Goal: Task Accomplishment & Management: Manage account settings

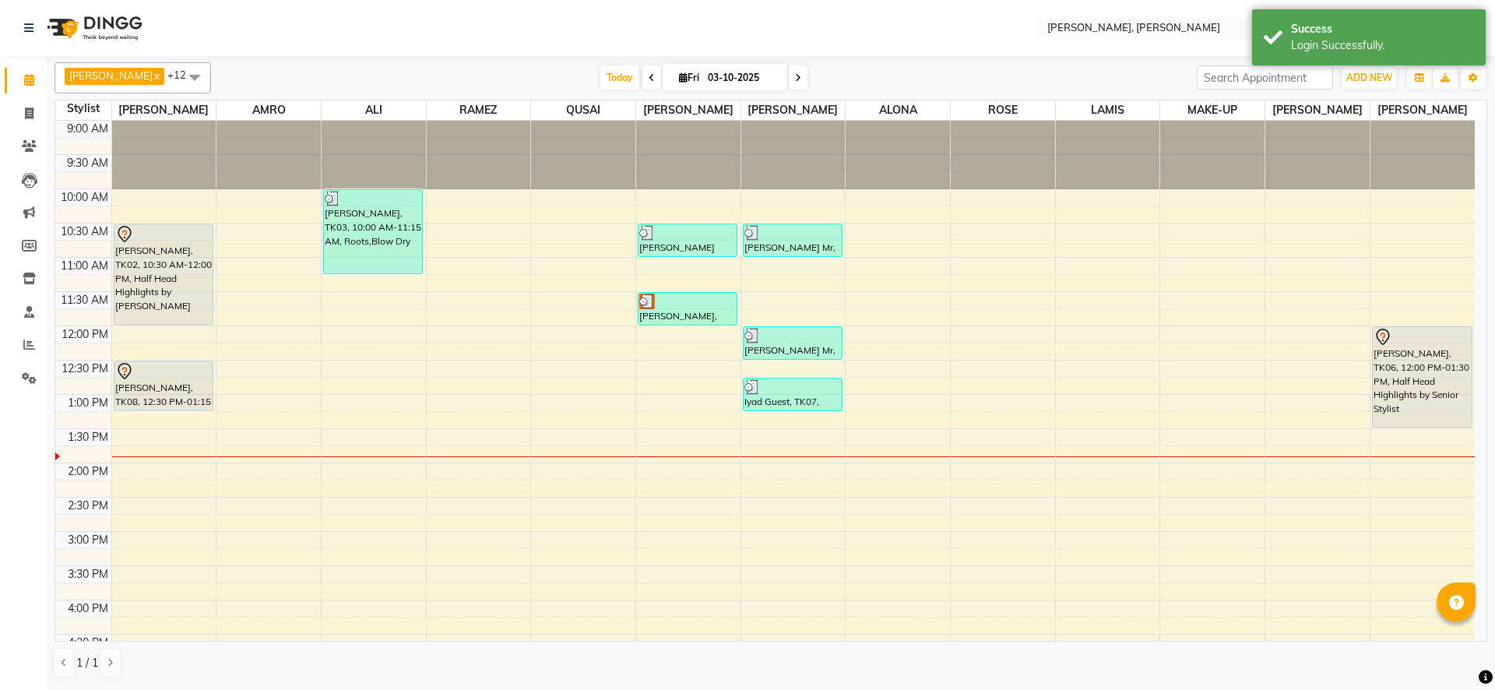
click at [667, 308] on div "[PERSON_NAME], TK09, 11:30 AM-12:00 PM, Blow Dry" at bounding box center [687, 309] width 98 height 32
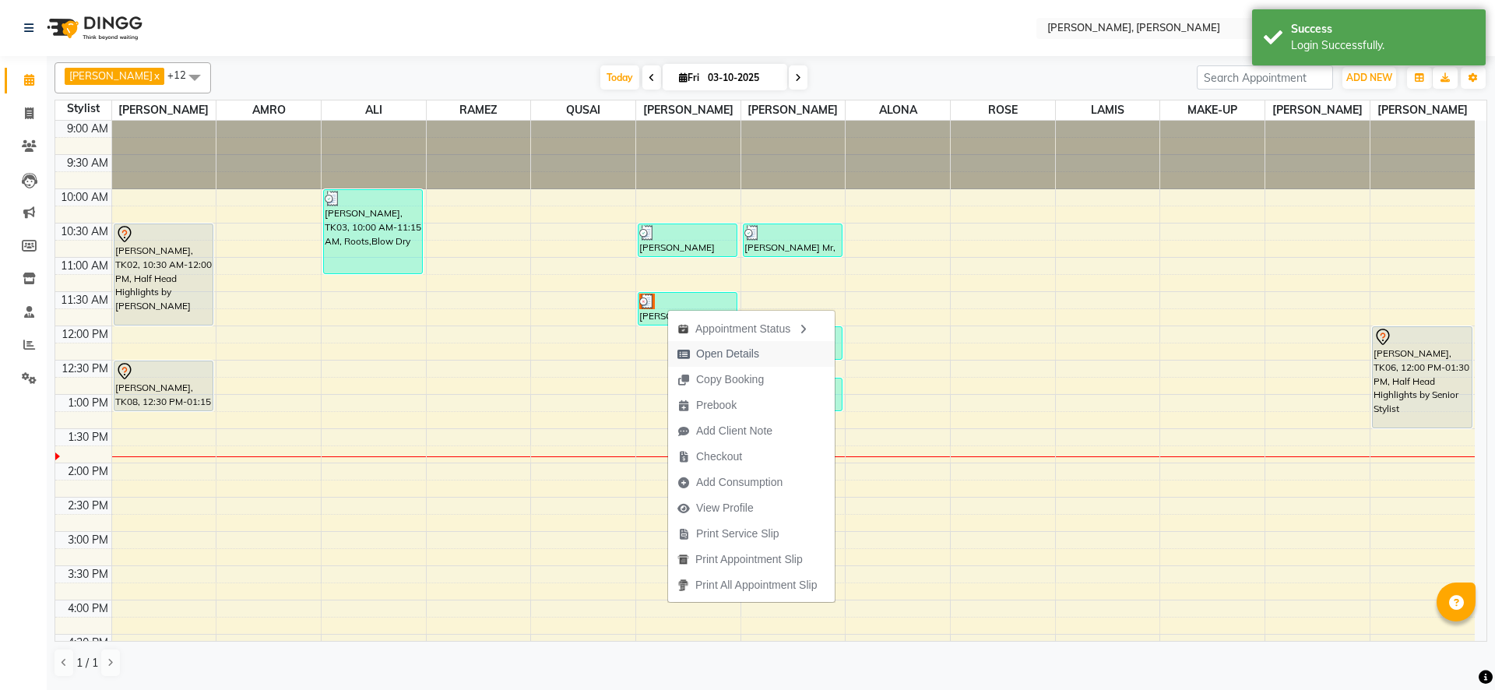
click at [712, 355] on span "Open Details" at bounding box center [727, 354] width 63 height 16
select select "3"
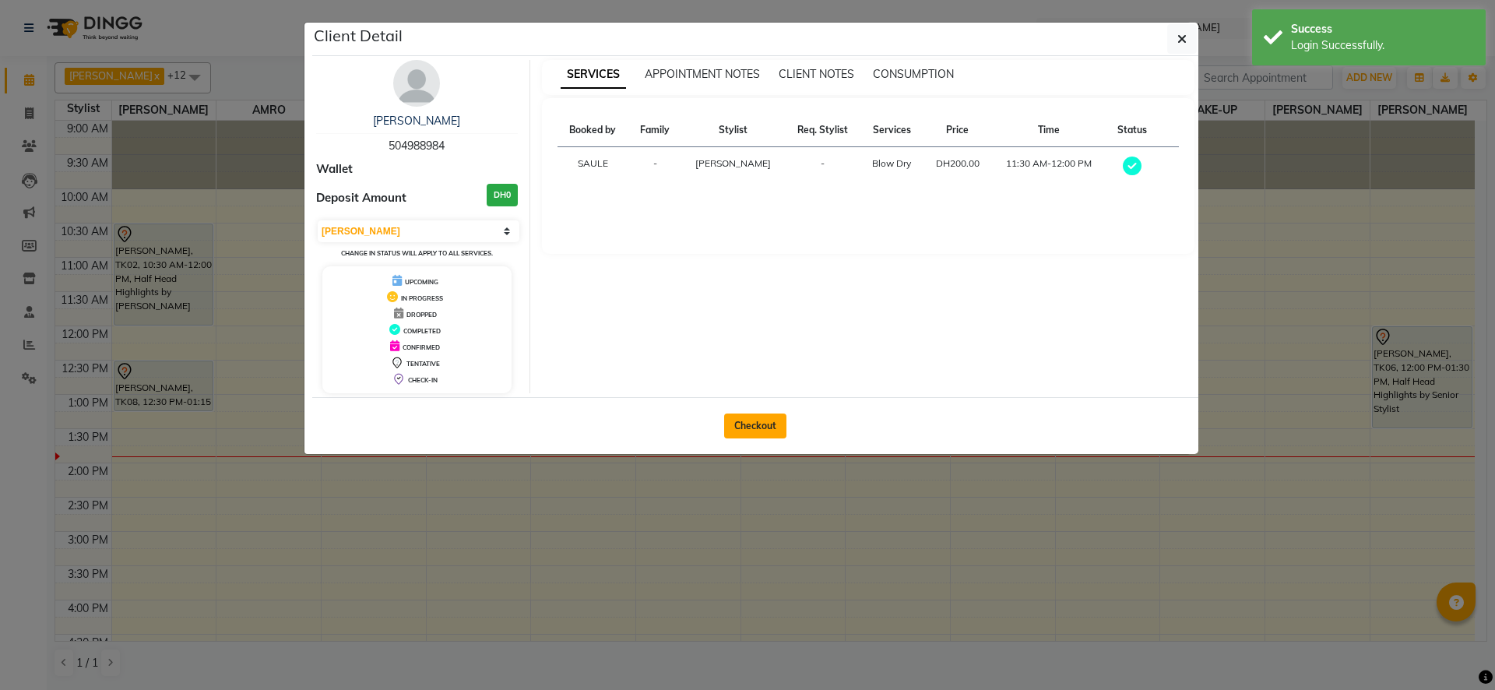
click at [757, 421] on button "Checkout" at bounding box center [755, 425] width 62 height 25
select select "service"
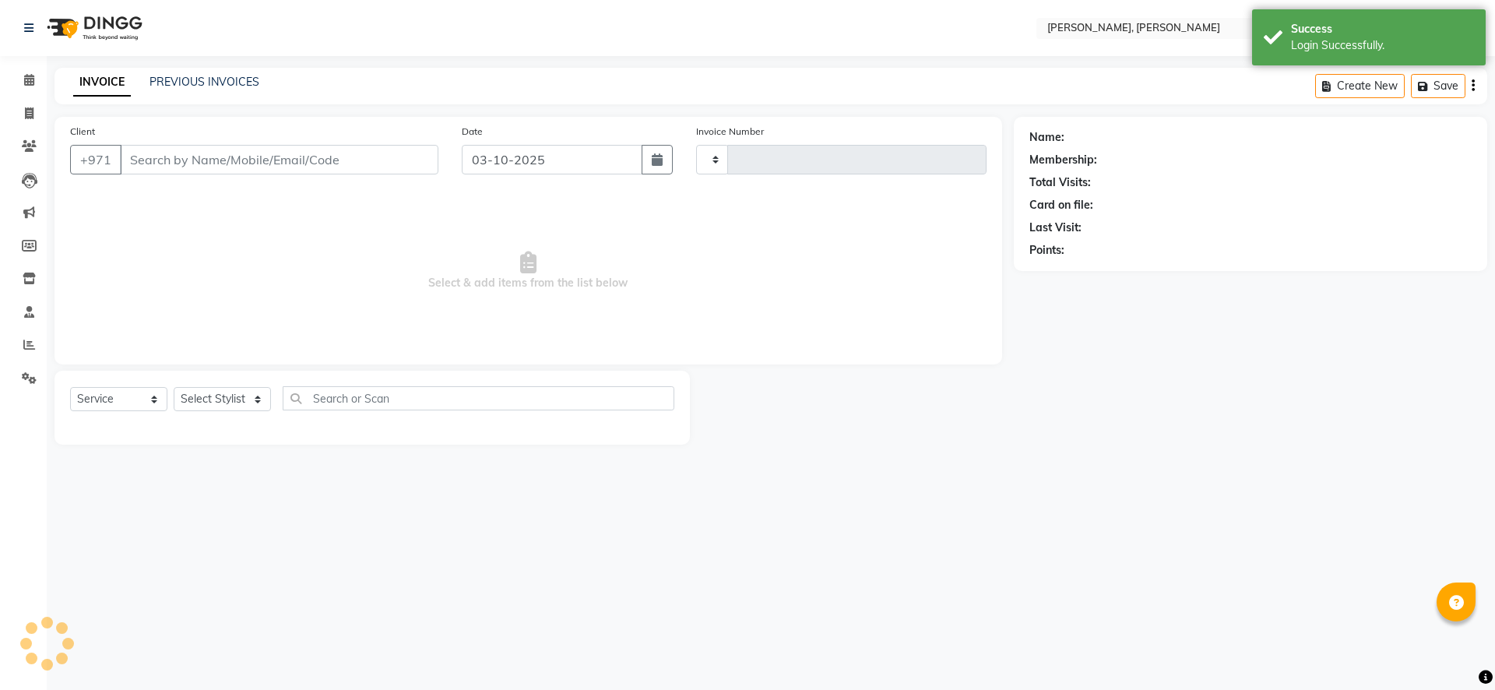
type input "2785"
select select "7142"
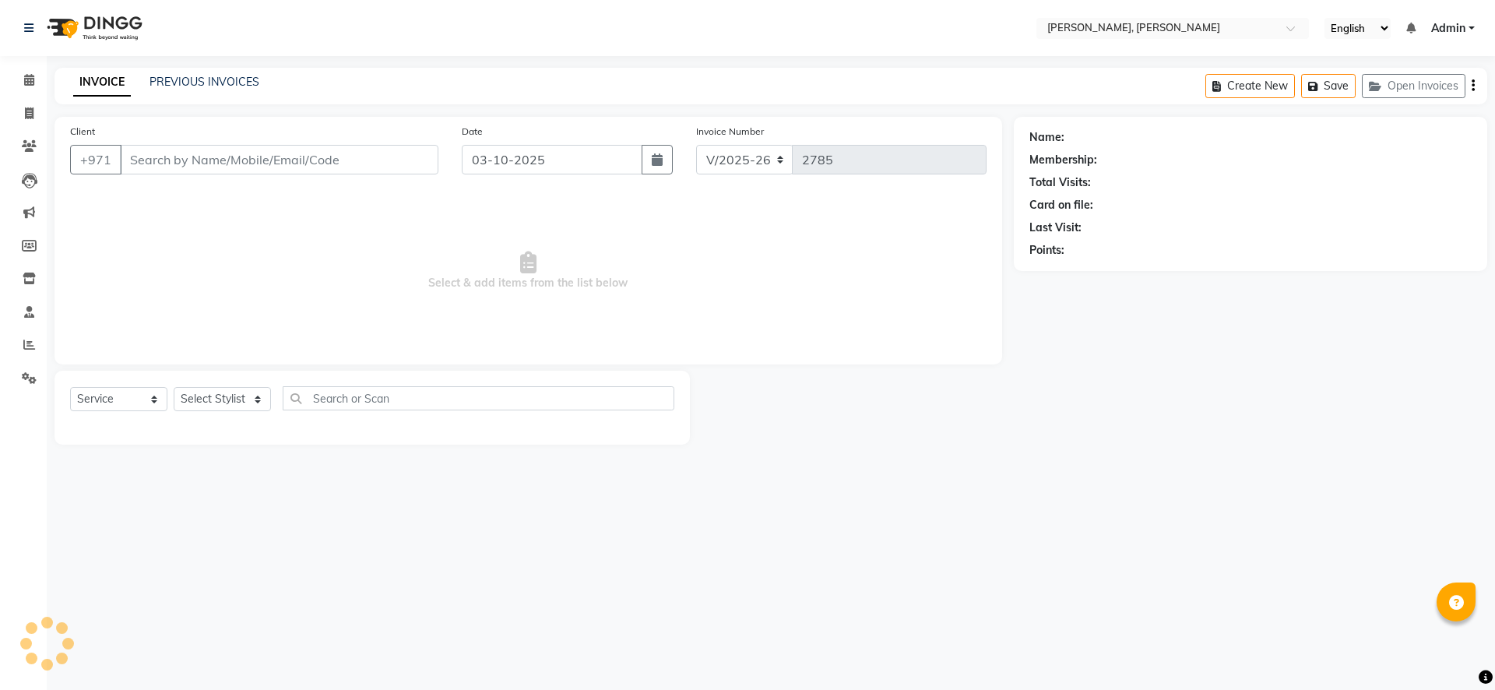
type input "504988984"
select select "59752"
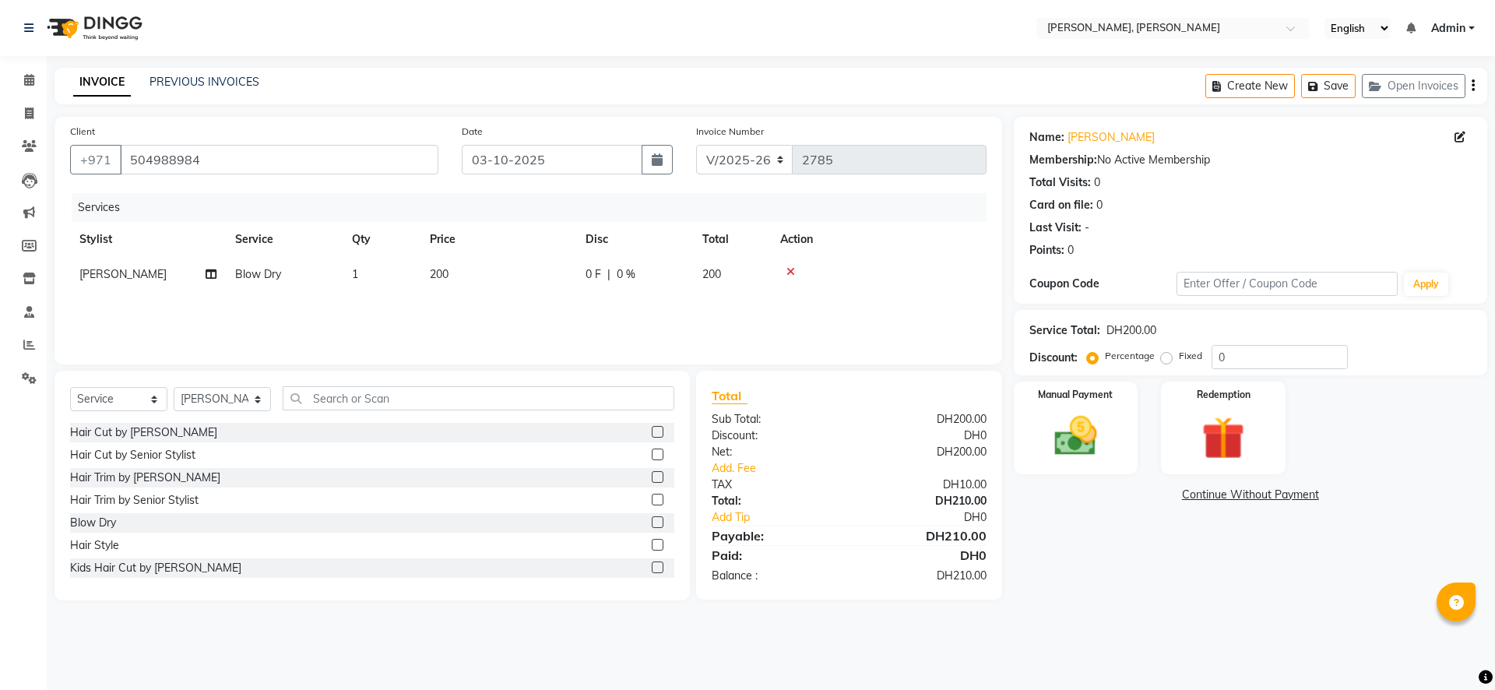
click at [1476, 86] on div "Create New Save Open Invoices" at bounding box center [1346, 86] width 282 height 37
click at [1472, 86] on icon "button" at bounding box center [1473, 86] width 3 height 1
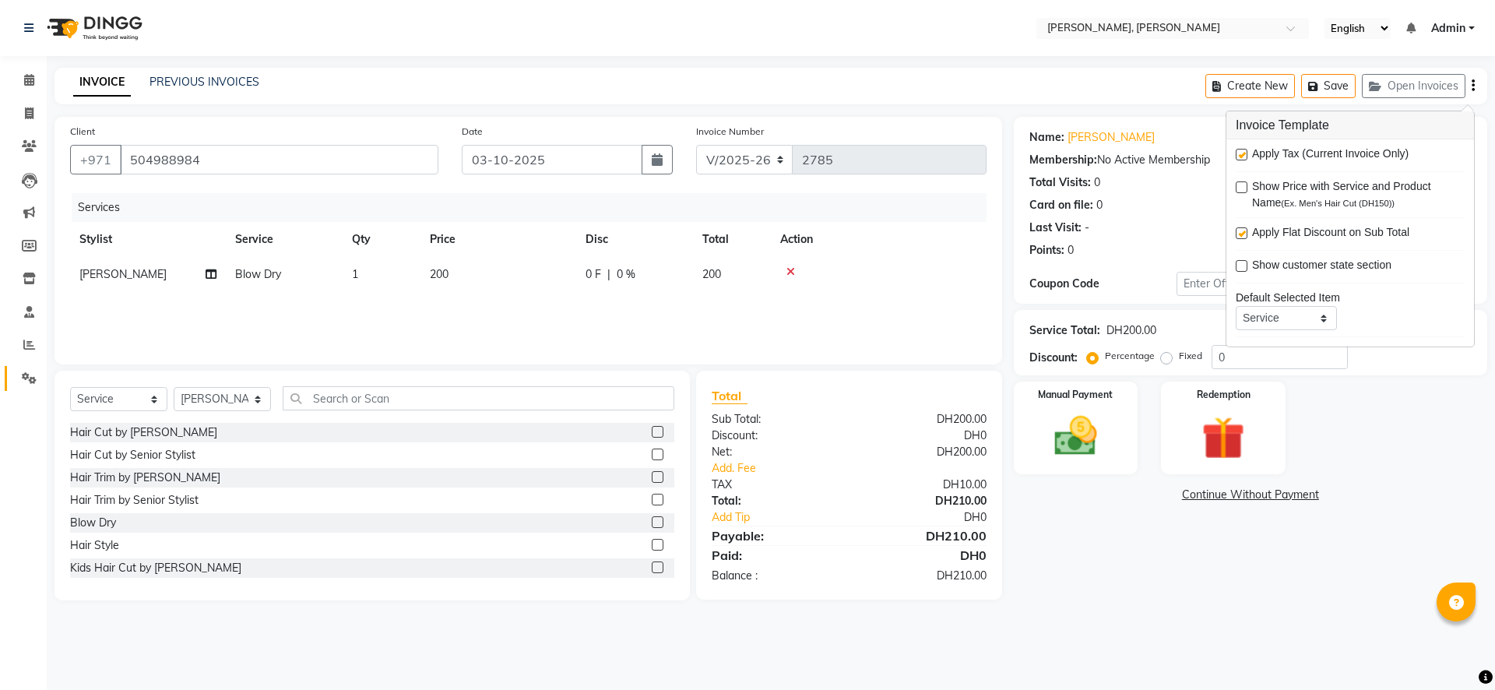
click at [25, 385] on span at bounding box center [29, 379] width 27 height 18
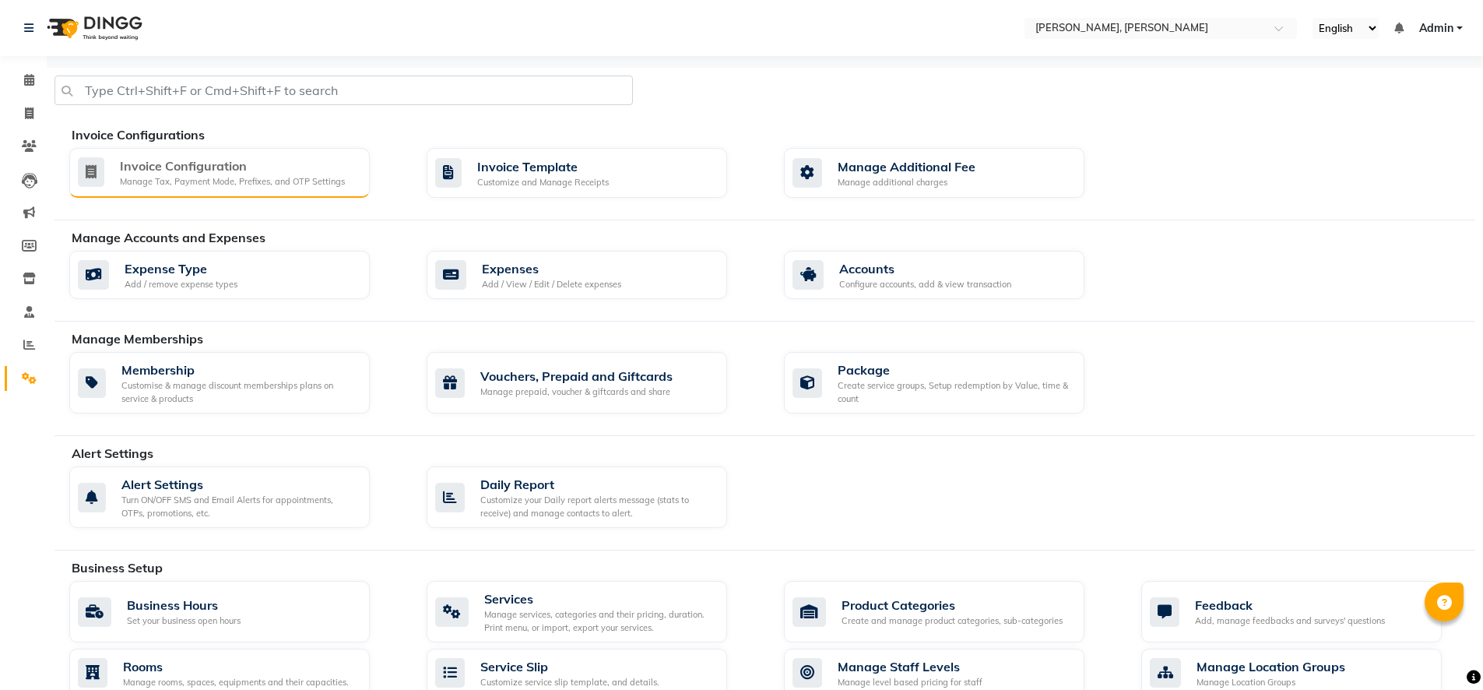
click at [241, 181] on div "Manage Tax, Payment Mode, Prefixes, and OTP Settings" at bounding box center [232, 181] width 225 height 13
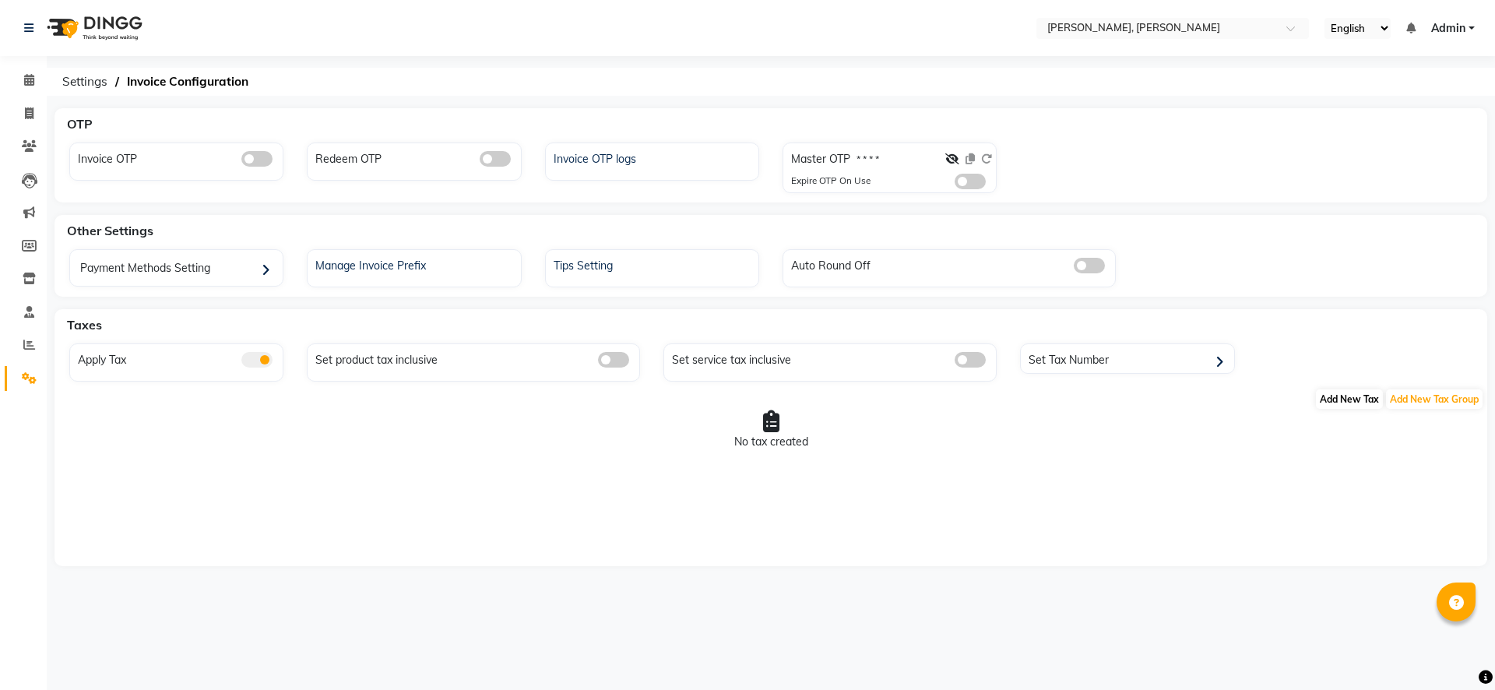
click at [1331, 399] on span "Add New Tax" at bounding box center [1349, 398] width 67 height 19
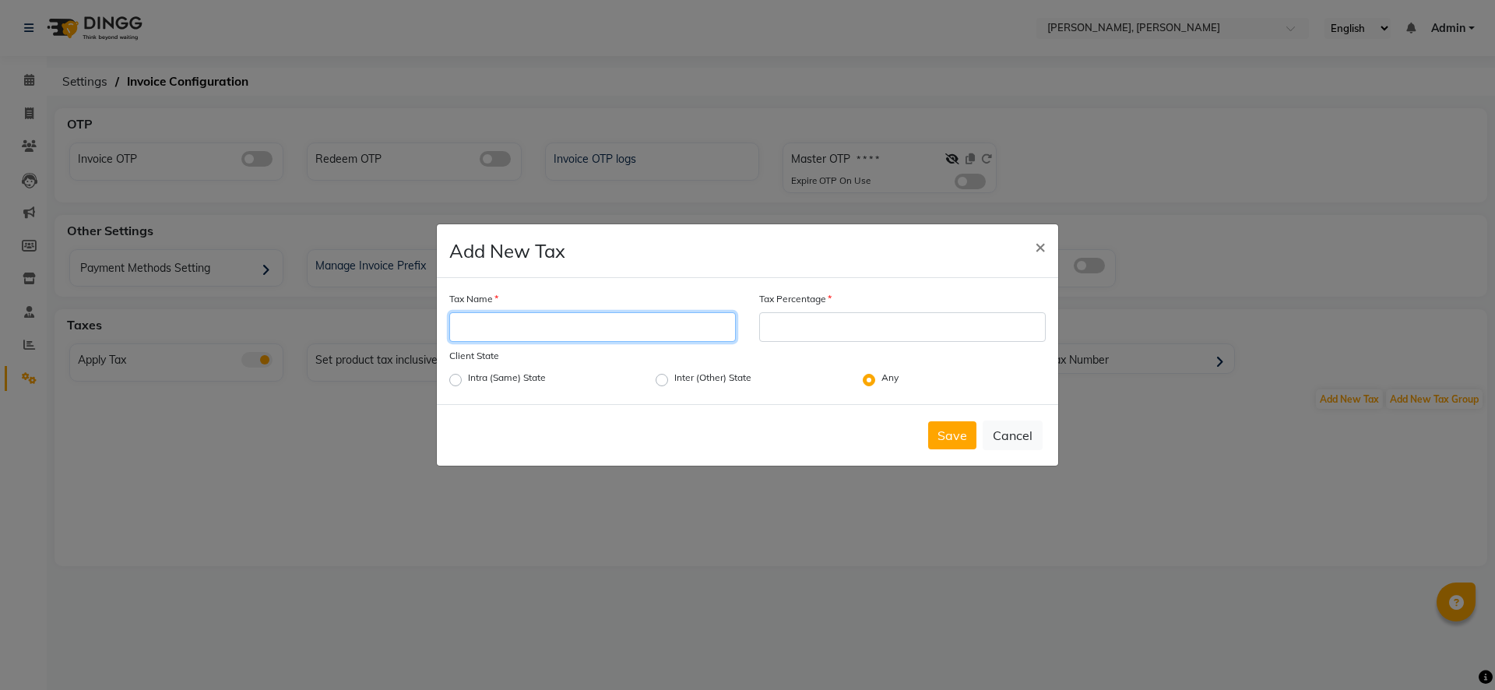
click at [649, 329] on input "Tax Name" at bounding box center [592, 327] width 287 height 30
type input "VAT"
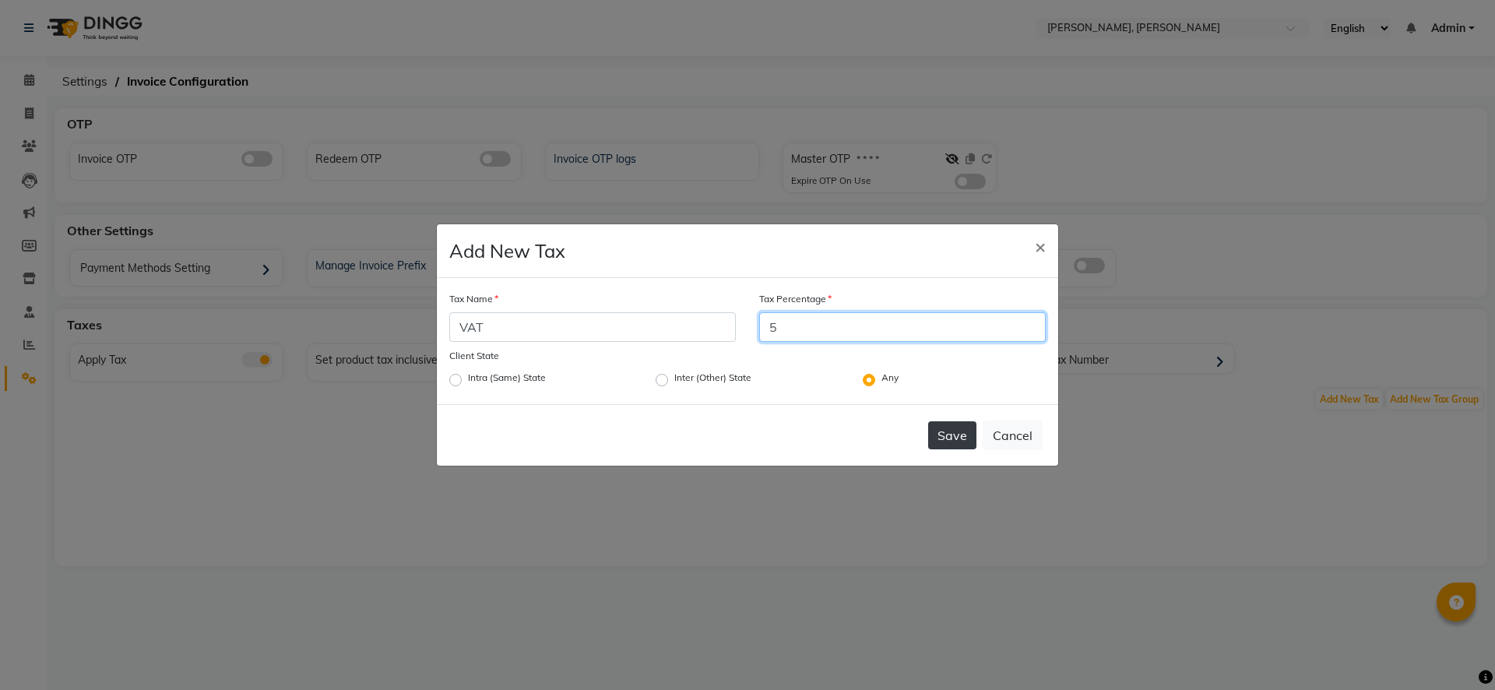
type input "5"
click at [956, 440] on button "Save" at bounding box center [952, 435] width 48 height 28
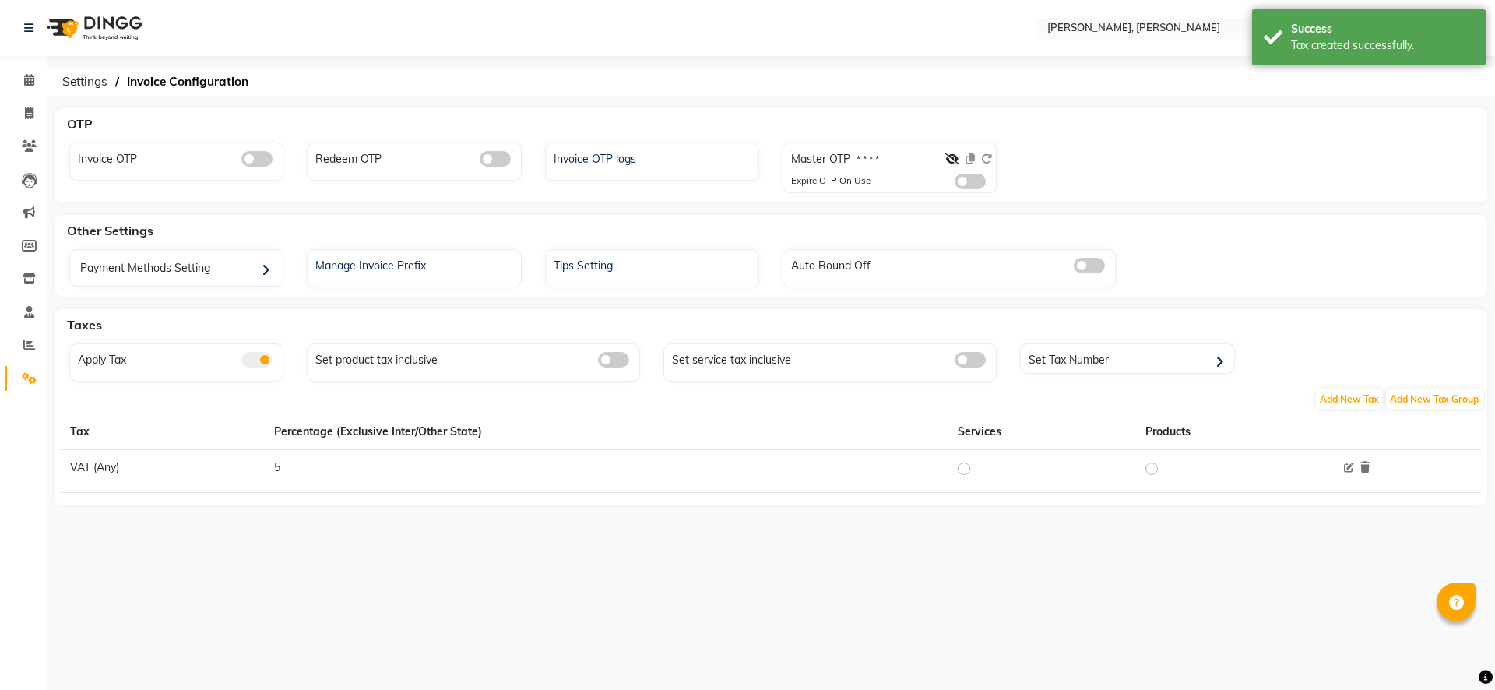
click at [976, 465] on label at bounding box center [976, 468] width 0 height 19
click at [965, 465] on input "radio" at bounding box center [966, 468] width 11 height 11
radio input "true"
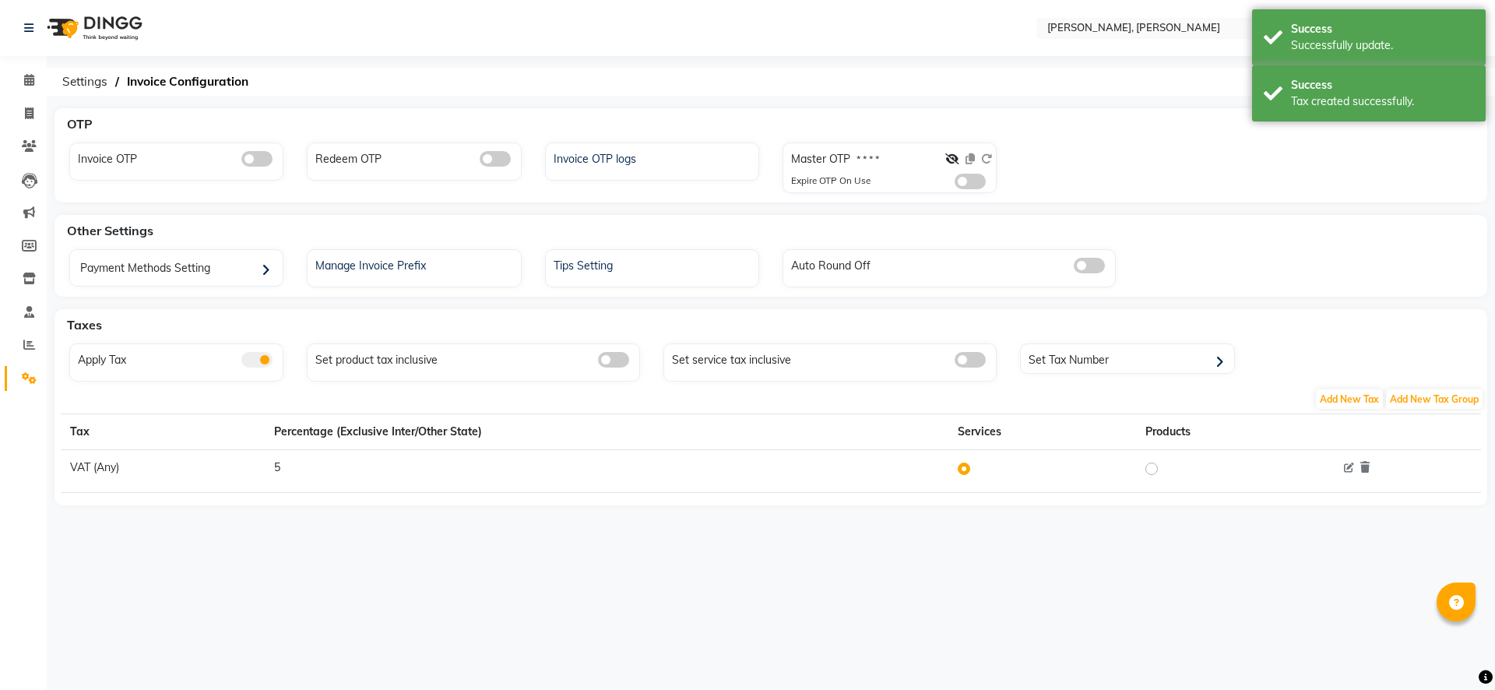
click at [1164, 465] on label at bounding box center [1164, 468] width 0 height 19
click at [1148, 465] on input "radio" at bounding box center [1153, 468] width 11 height 11
radio input "true"
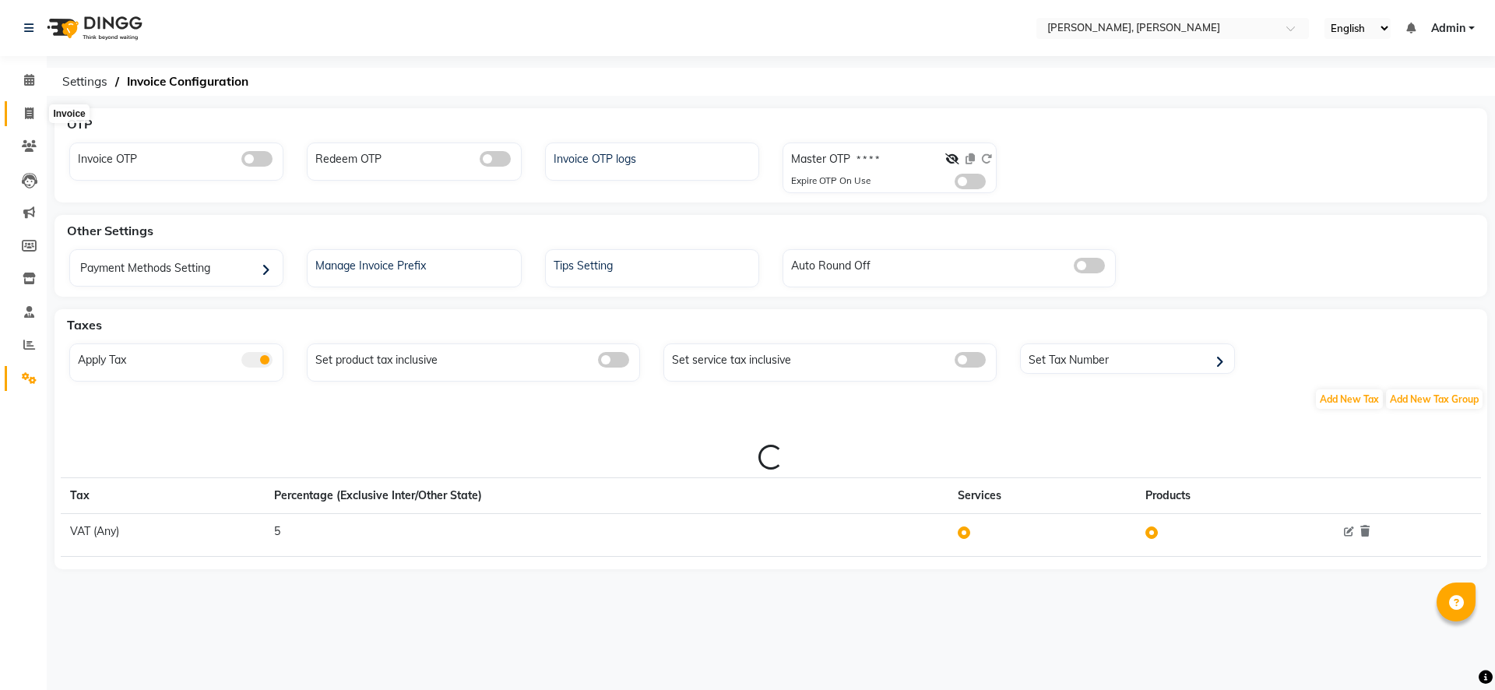
click at [29, 117] on icon at bounding box center [29, 113] width 9 height 12
select select "service"
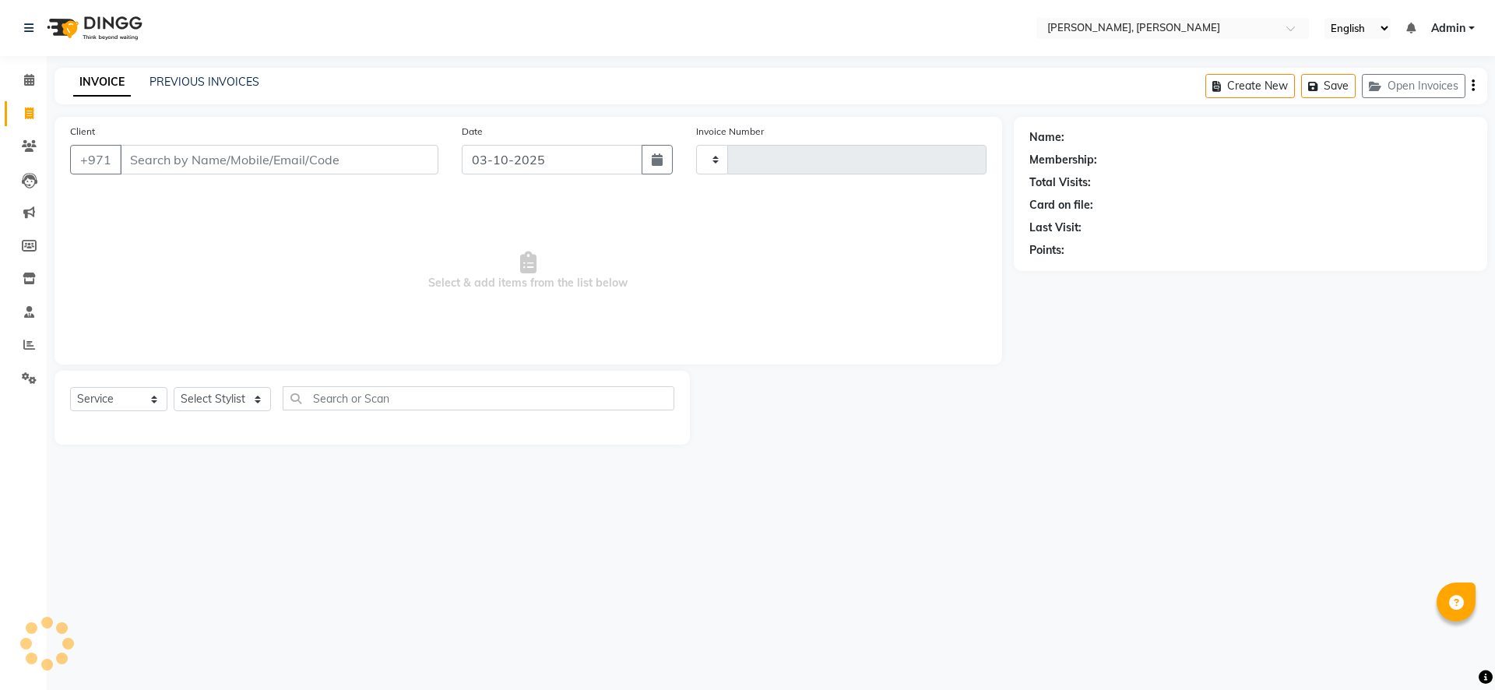
type input "2785"
select select "7142"
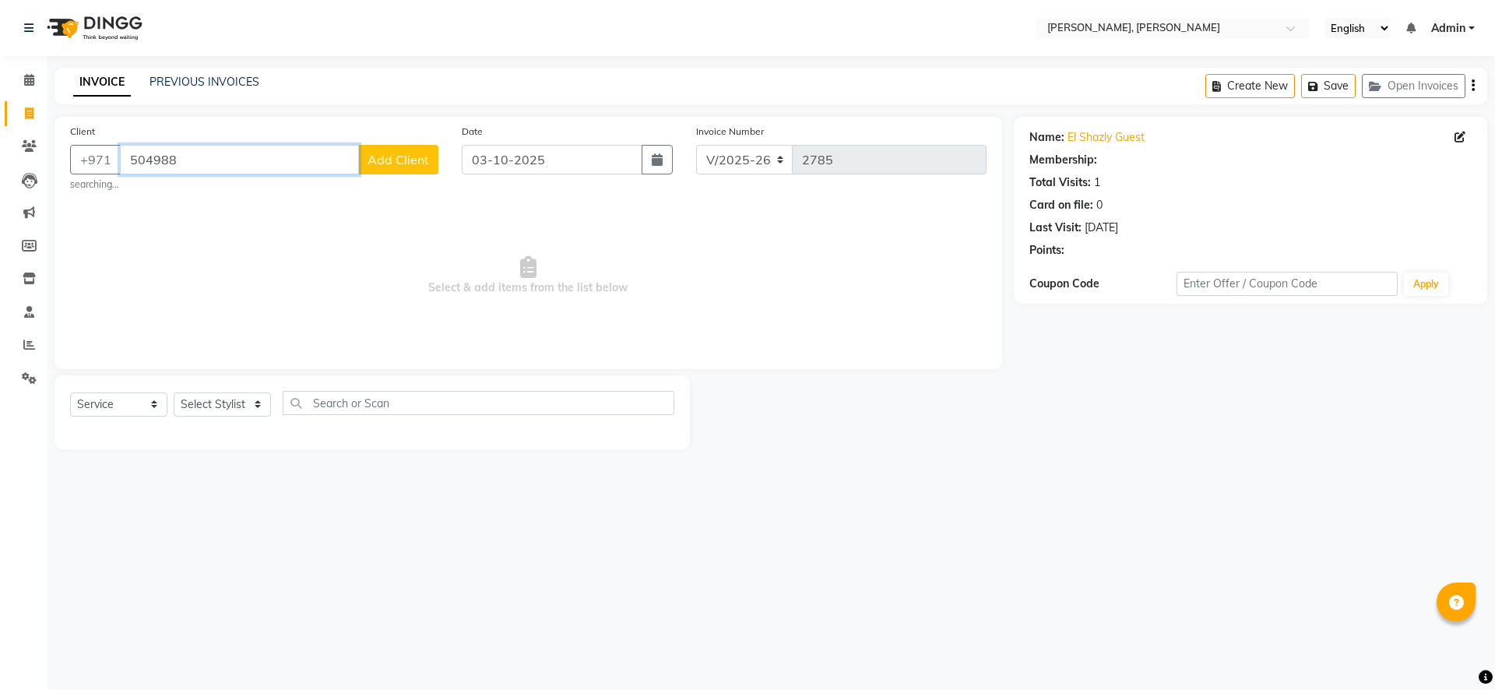
click at [235, 151] on input "504988" at bounding box center [239, 160] width 239 height 30
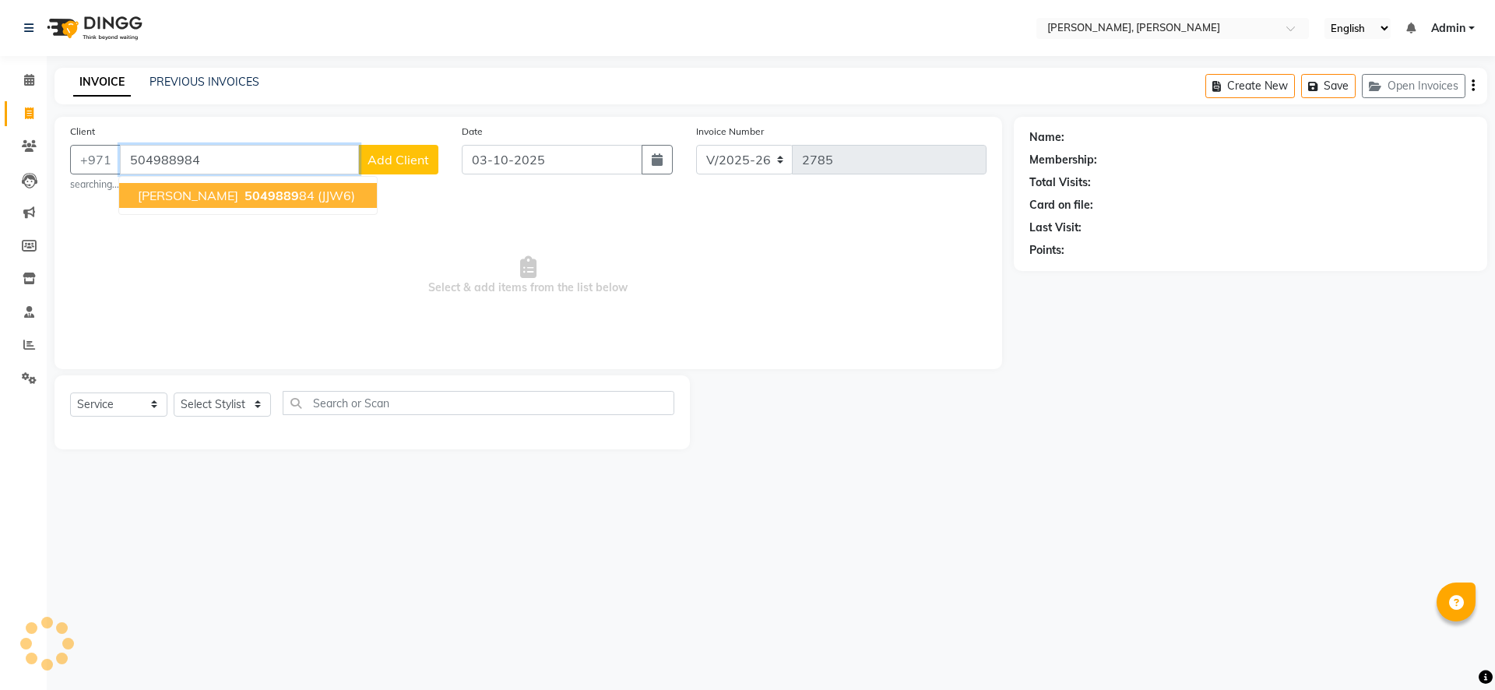
type input "504988984"
click at [244, 195] on span "5049889" at bounding box center [271, 196] width 55 height 16
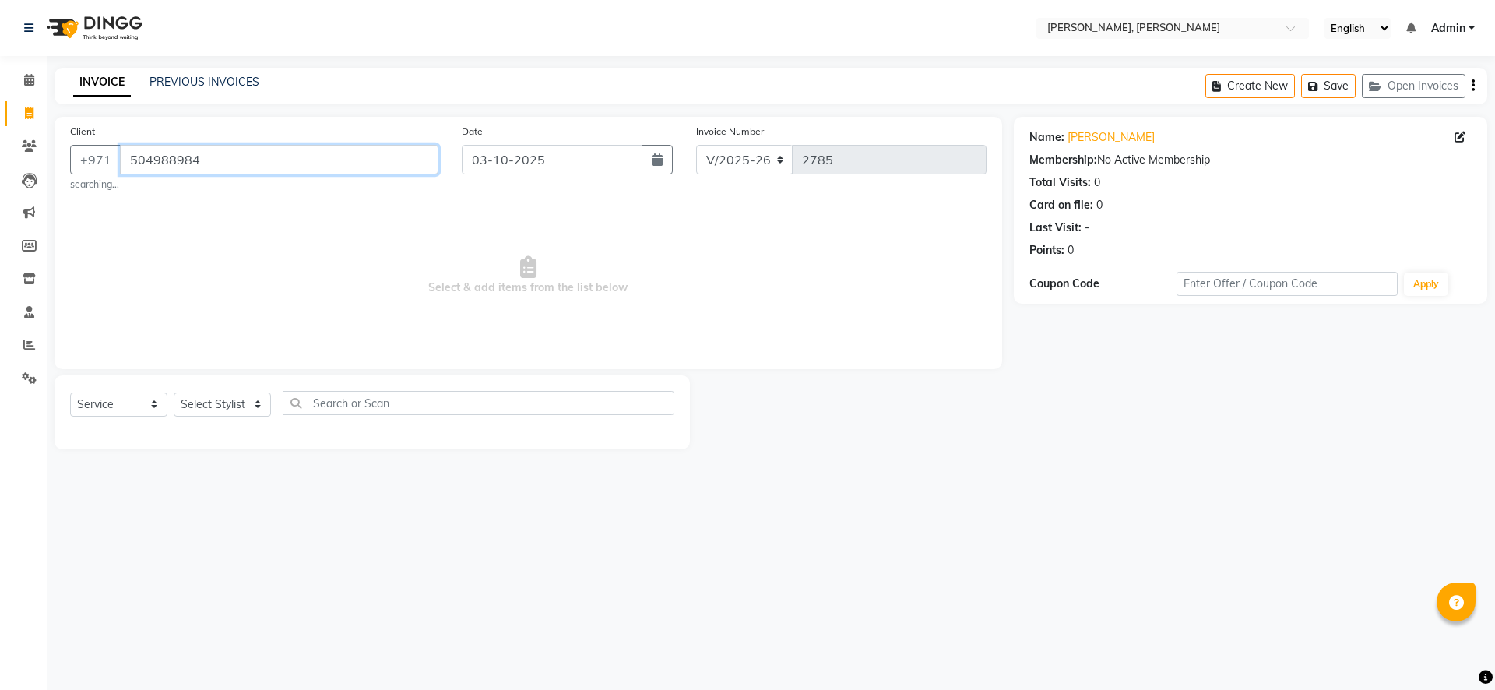
click at [253, 166] on input "504988984" at bounding box center [279, 160] width 318 height 30
click at [262, 215] on span "Select & add items from the list below" at bounding box center [528, 276] width 916 height 156
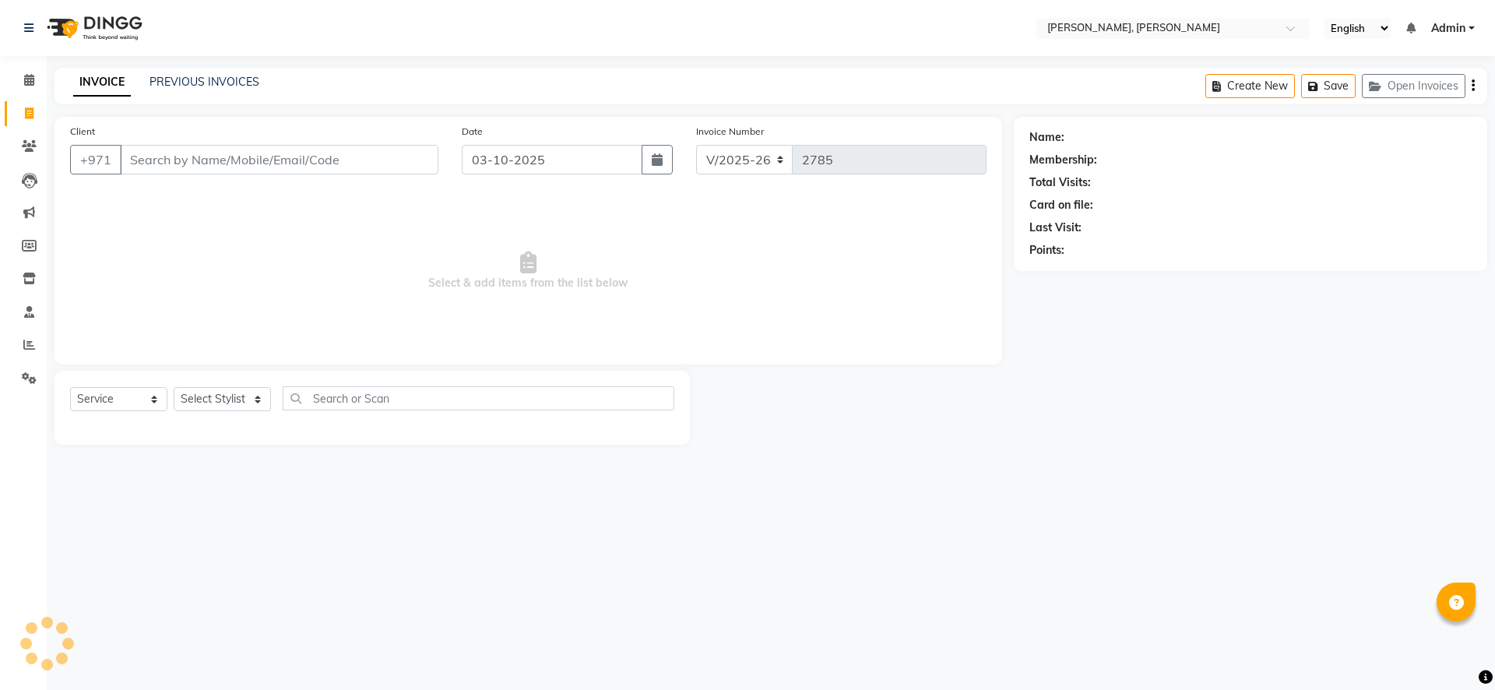
select select "7142"
select select "service"
type input "5"
drag, startPoint x: 225, startPoint y: 399, endPoint x: 240, endPoint y: 402, distance: 15.1
click at [225, 399] on select "Select Stylist [PERSON_NAME] [PERSON_NAME] ALYA [PERSON_NAME] AMRO [PERSON_NAME…" at bounding box center [222, 399] width 97 height 24
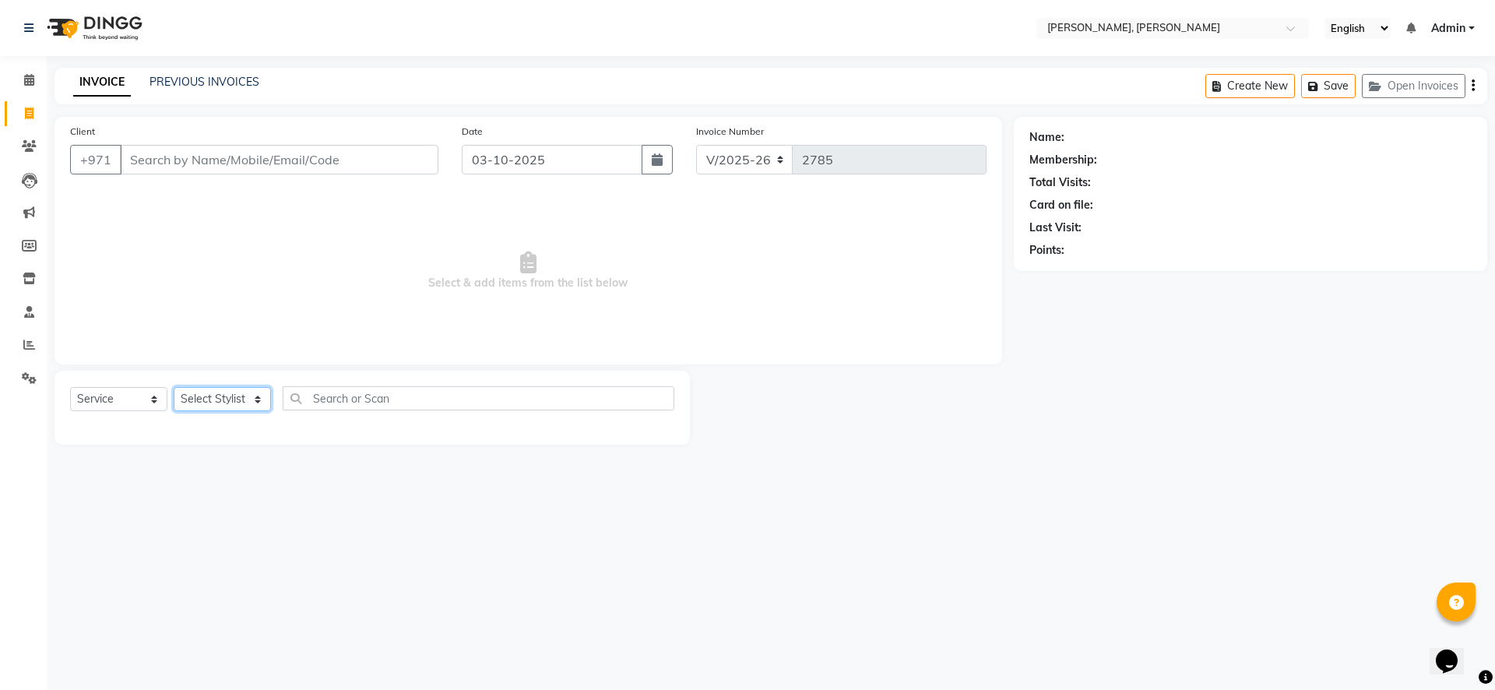
click at [240, 402] on select "Select Stylist [PERSON_NAME] [PERSON_NAME] ALYA [PERSON_NAME] AMRO [PERSON_NAME…" at bounding box center [222, 399] width 97 height 24
click at [256, 401] on select "Select Stylist [PERSON_NAME] [PERSON_NAME] ALYA [PERSON_NAME] AMRO [PERSON_NAME…" at bounding box center [222, 399] width 97 height 24
select select "59752"
click at [174, 387] on select "Select Stylist [PERSON_NAME] [PERSON_NAME] ALYA [PERSON_NAME] AMRO [PERSON_NAME…" at bounding box center [222, 399] width 97 height 24
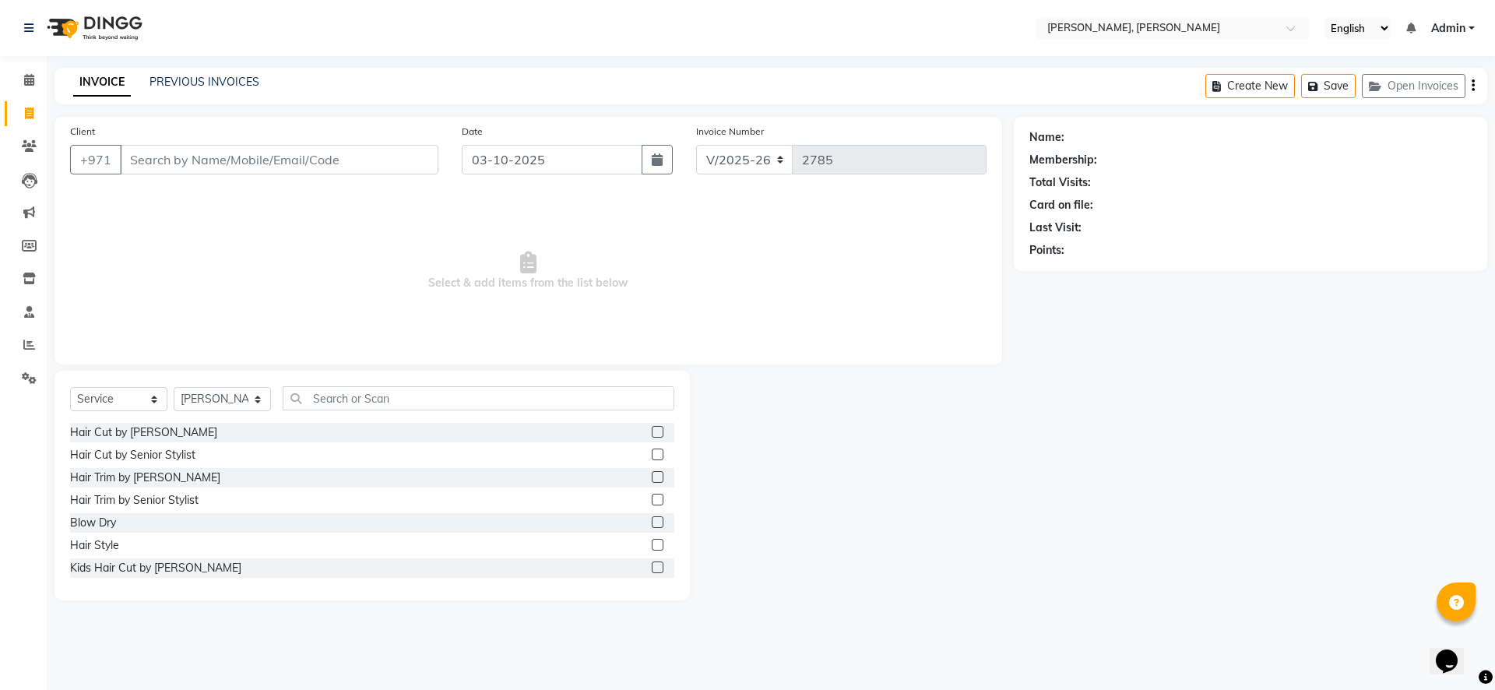
click at [127, 526] on div "Blow Dry" at bounding box center [372, 522] width 604 height 19
click at [652, 522] on label at bounding box center [658, 522] width 12 height 12
click at [652, 522] on input "checkbox" at bounding box center [657, 523] width 10 height 10
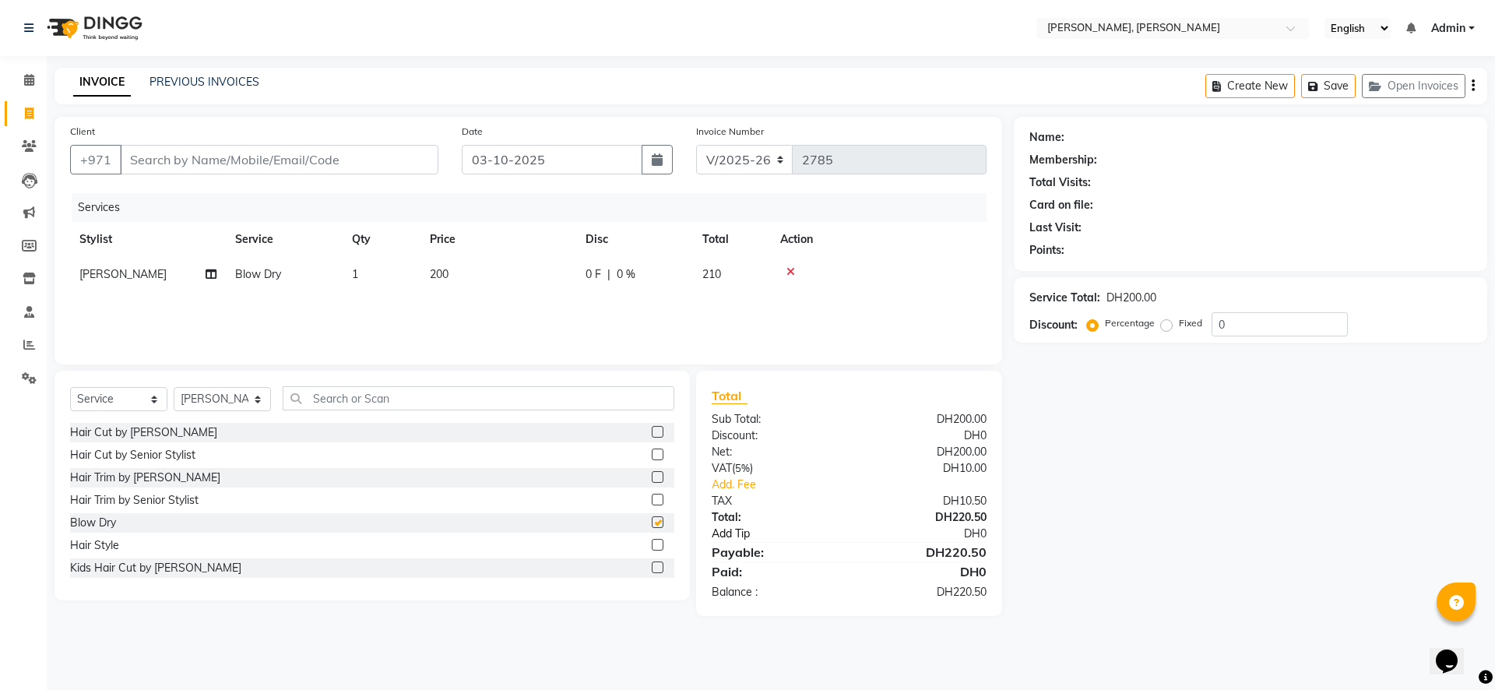
checkbox input "false"
click at [29, 382] on icon at bounding box center [29, 378] width 15 height 12
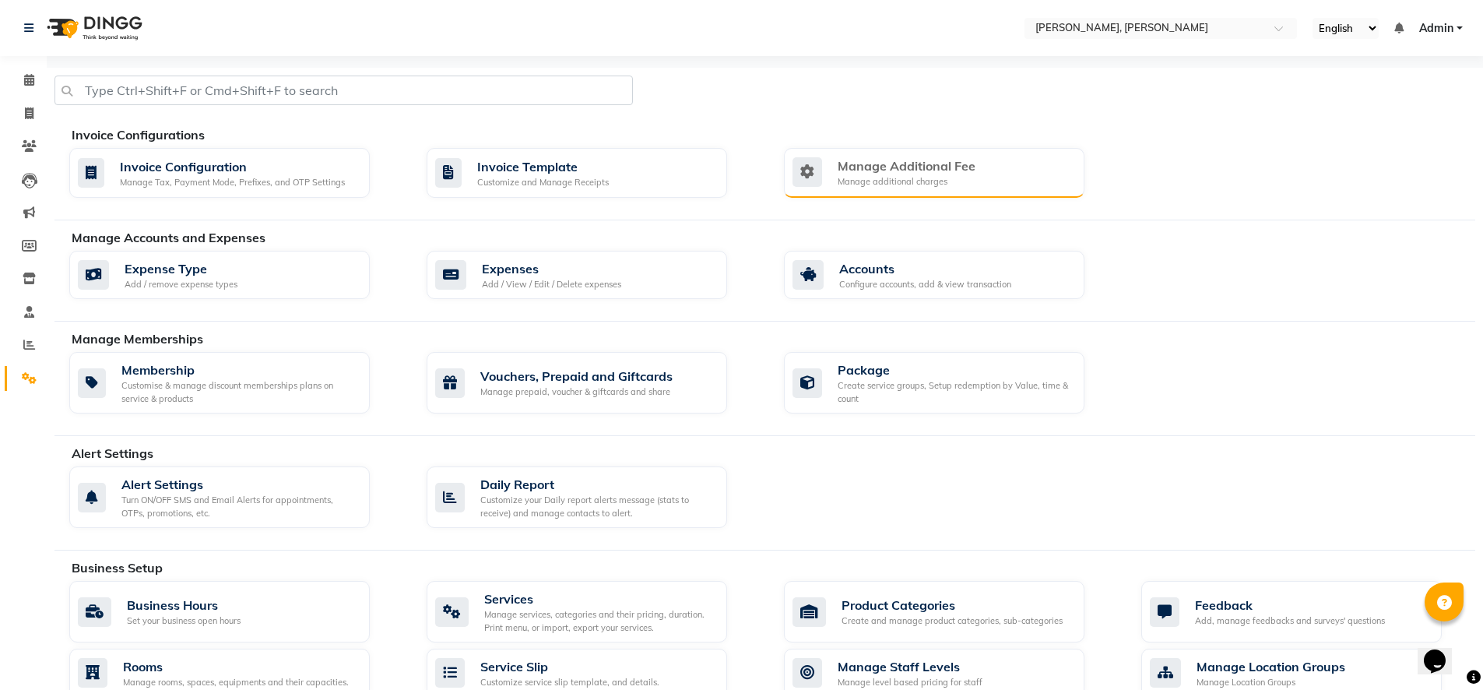
click at [913, 183] on div "Manage additional charges" at bounding box center [907, 181] width 138 height 13
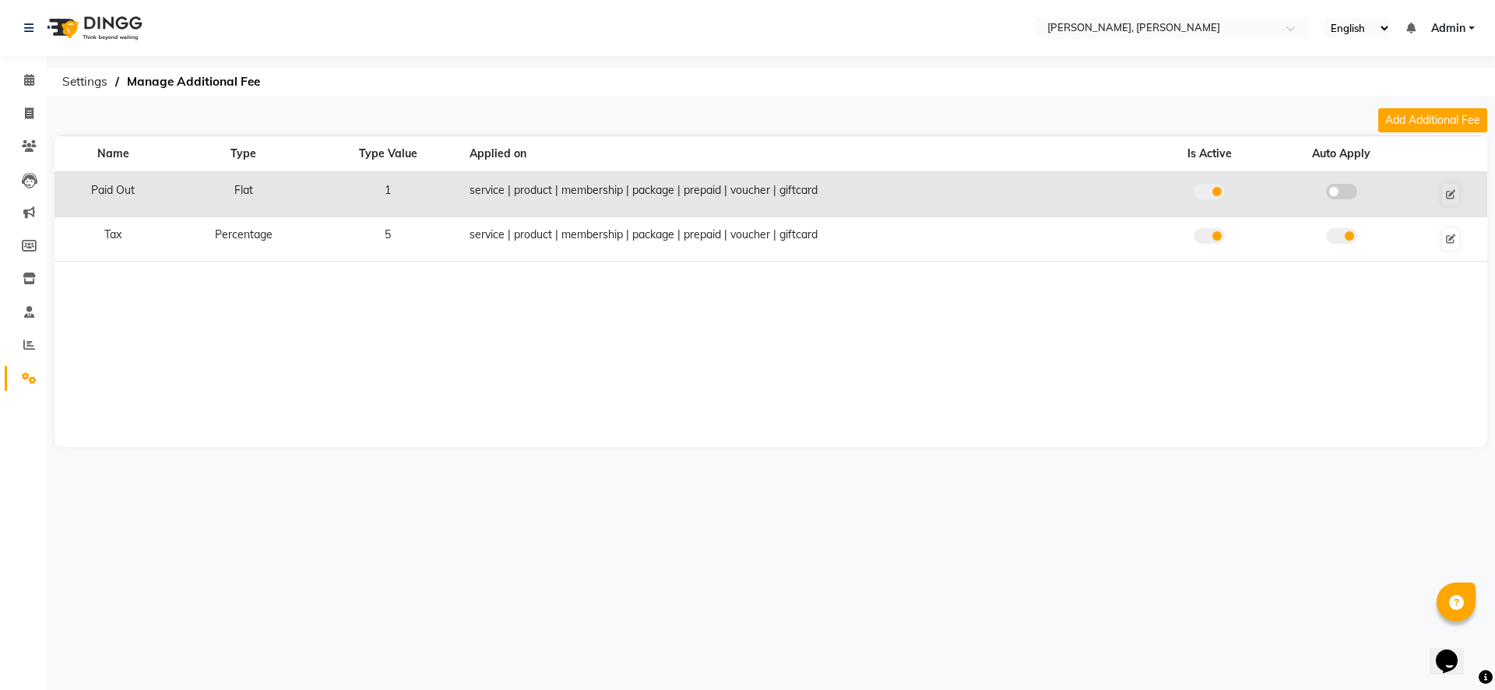
click at [1205, 234] on span at bounding box center [1209, 236] width 31 height 16
click at [1209, 238] on input "checkbox" at bounding box center [1209, 238] width 0 height 0
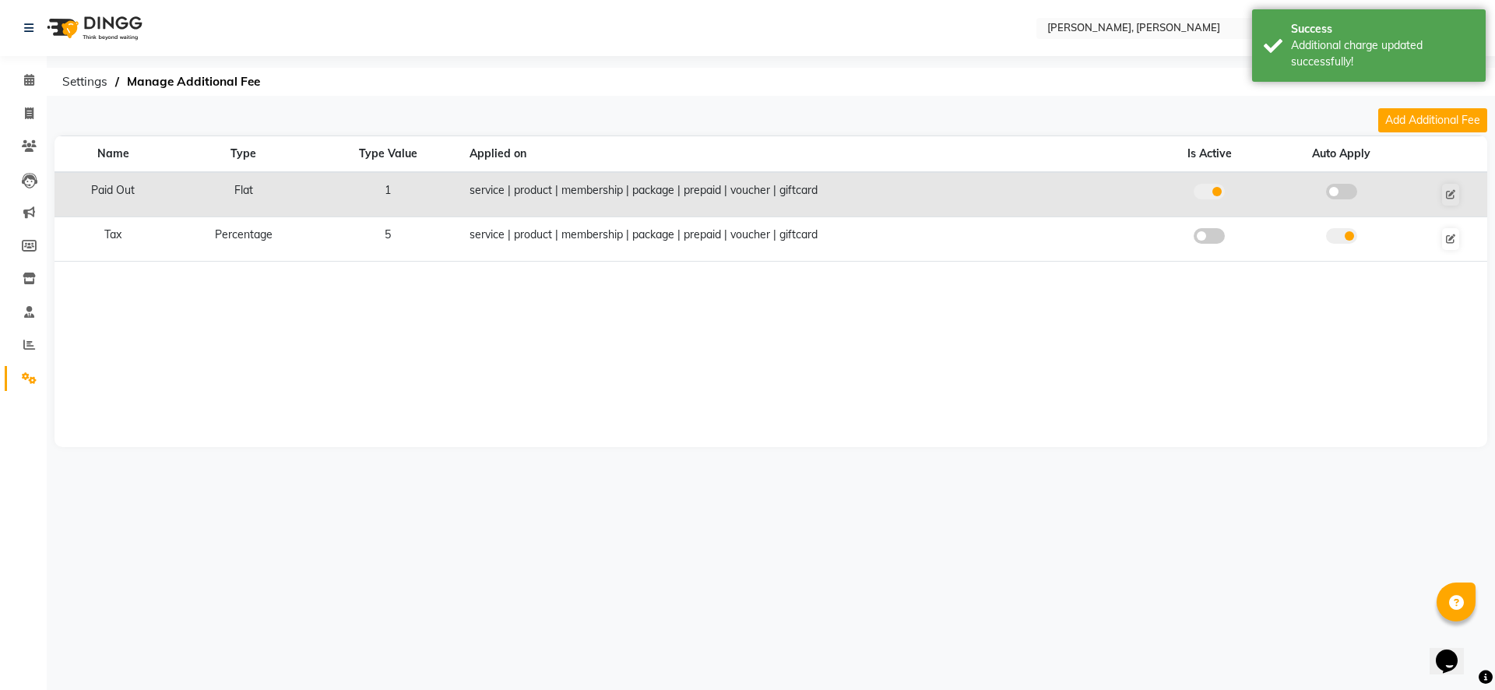
click at [1198, 198] on span at bounding box center [1209, 192] width 31 height 16
click at [1209, 194] on input "checkbox" at bounding box center [1209, 194] width 0 height 0
click at [854, 413] on div "Name Type Type Value Applied on Is Active Auto Apply Paid Out Flat 1 service | …" at bounding box center [771, 290] width 1433 height 311
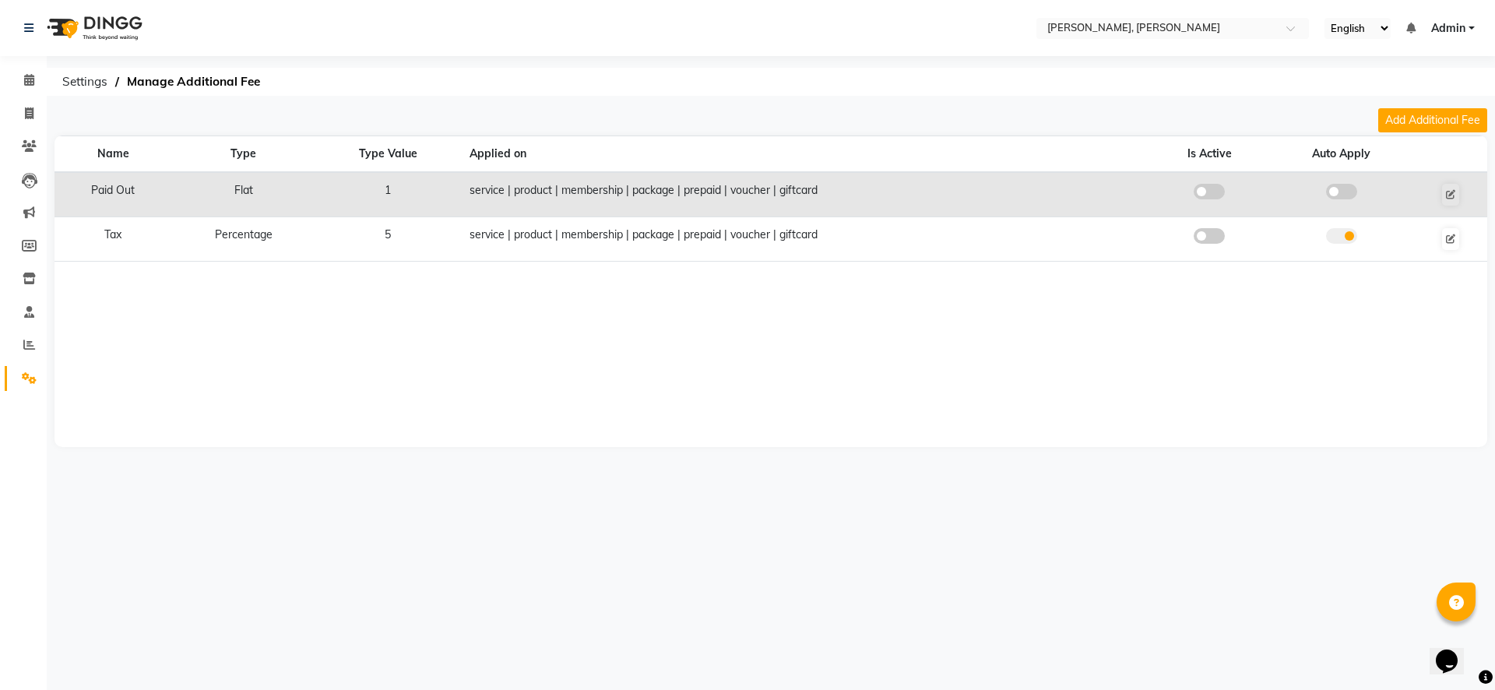
click at [1217, 194] on span at bounding box center [1209, 192] width 31 height 16
click at [1209, 194] on input "checkbox" at bounding box center [1209, 194] width 0 height 0
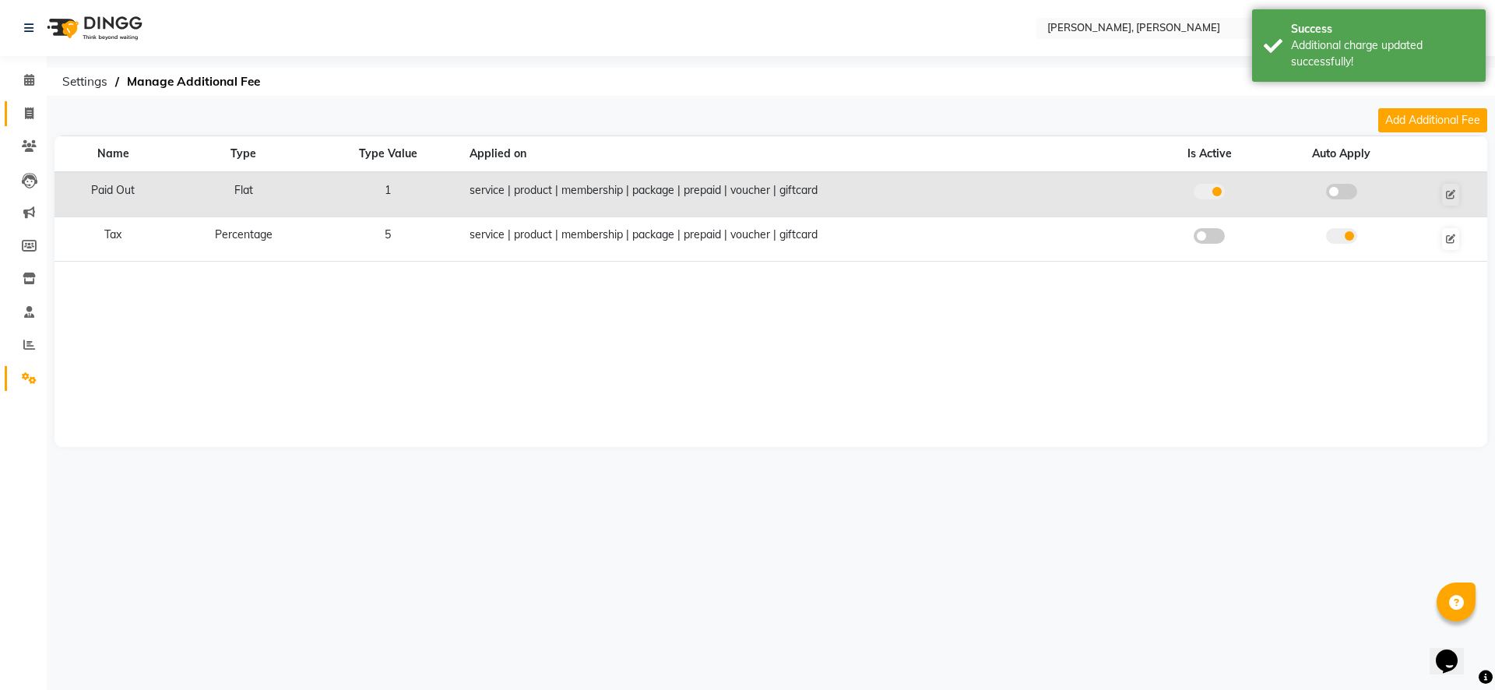
click at [31, 123] on link "Invoice" at bounding box center [23, 114] width 37 height 26
select select "service"
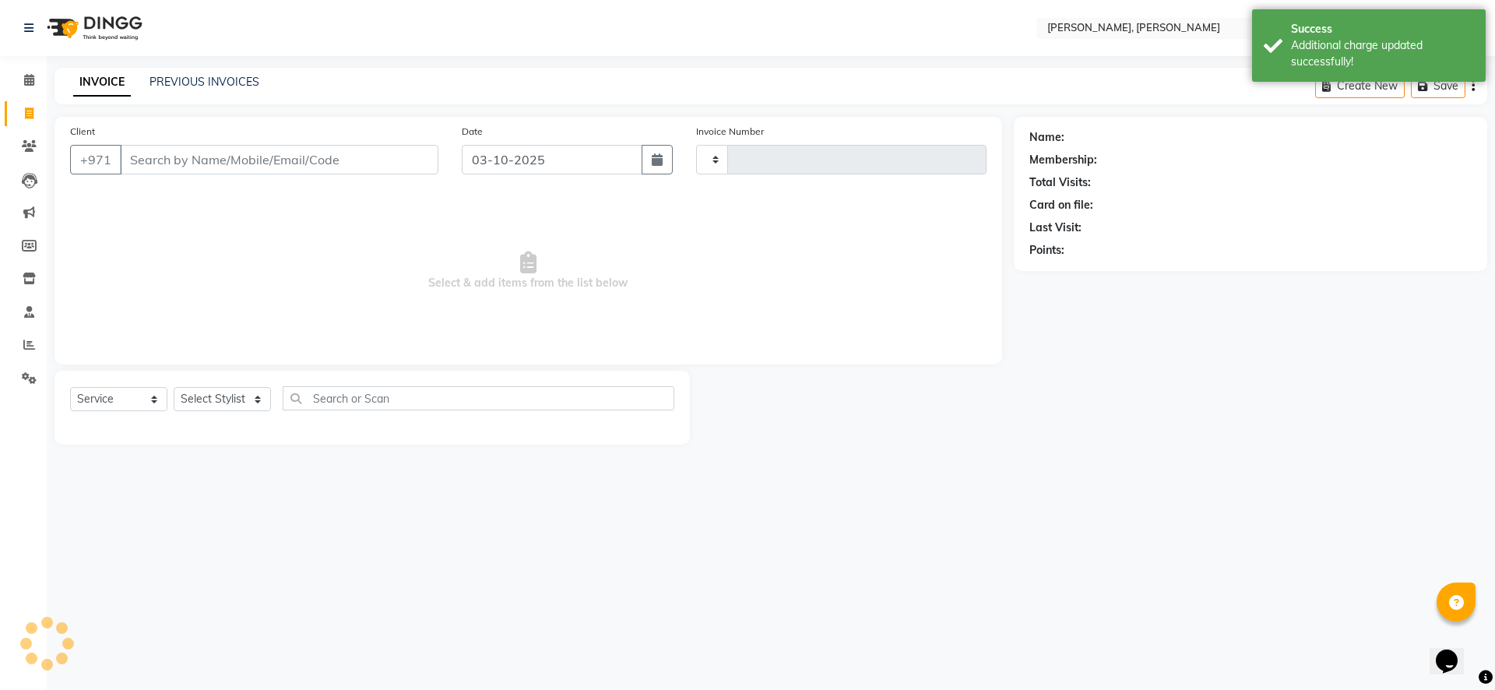
type input "2785"
select select "7142"
click at [237, 402] on select "Select Stylist [PERSON_NAME] [PERSON_NAME] ALYA [PERSON_NAME] AMRO [PERSON_NAME…" at bounding box center [222, 399] width 97 height 24
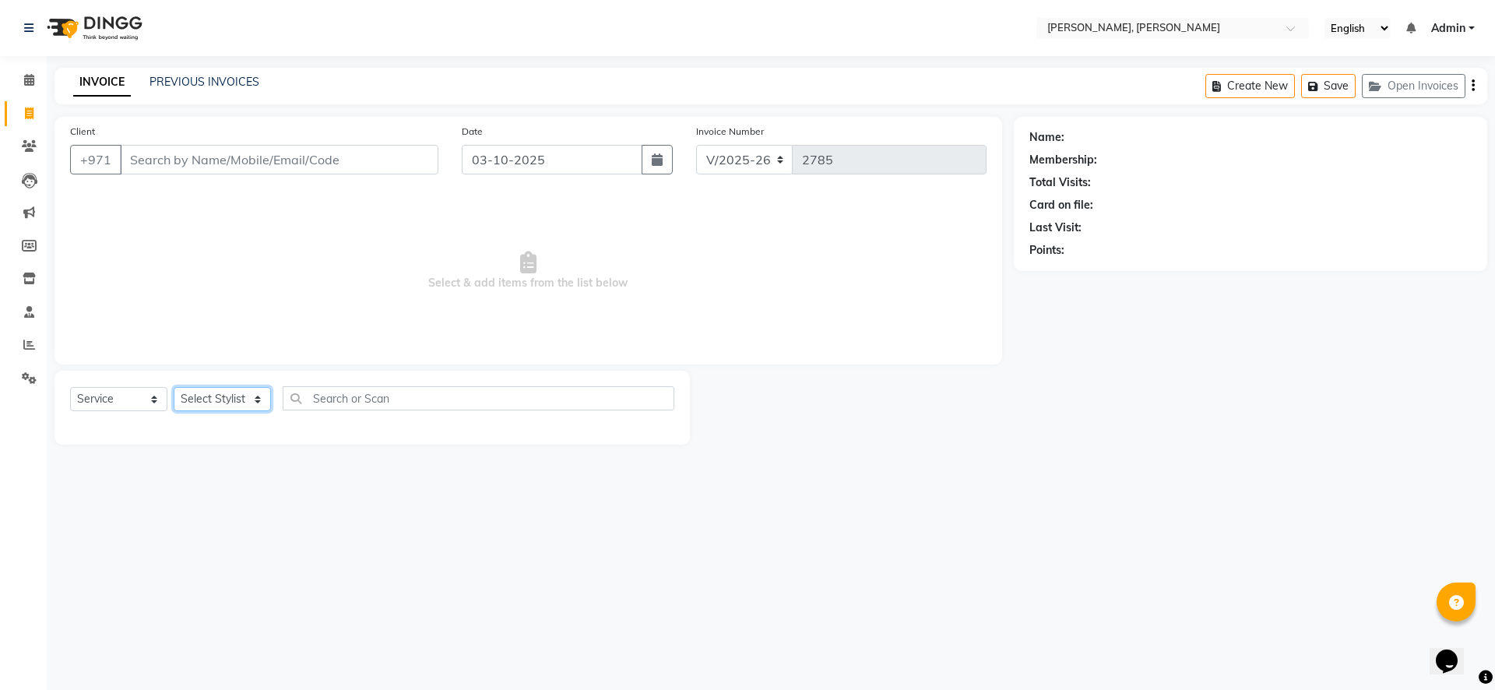
select select "59752"
click at [174, 387] on select "Select Stylist [PERSON_NAME] [PERSON_NAME] ALYA [PERSON_NAME] AMRO [PERSON_NAME…" at bounding box center [222, 399] width 97 height 24
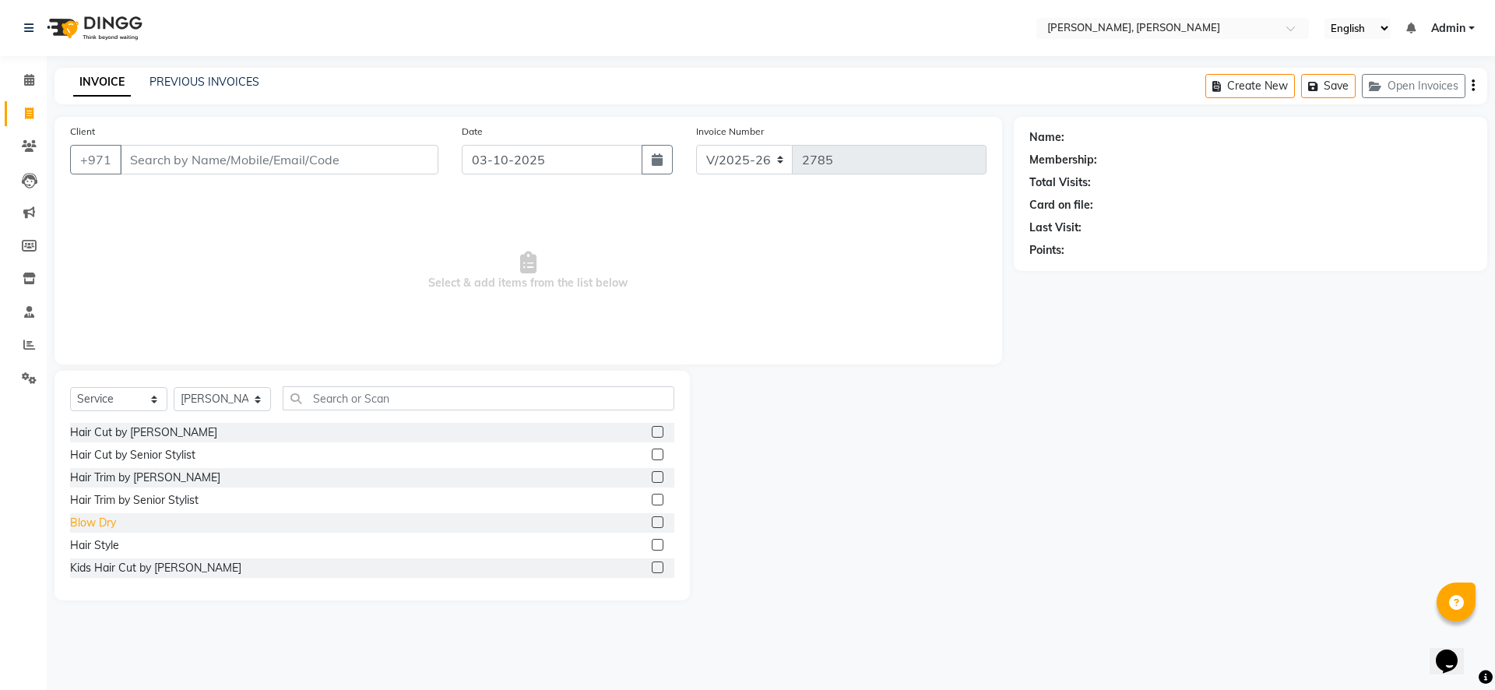
click at [93, 522] on div "Blow Dry" at bounding box center [93, 523] width 46 height 16
checkbox input "false"
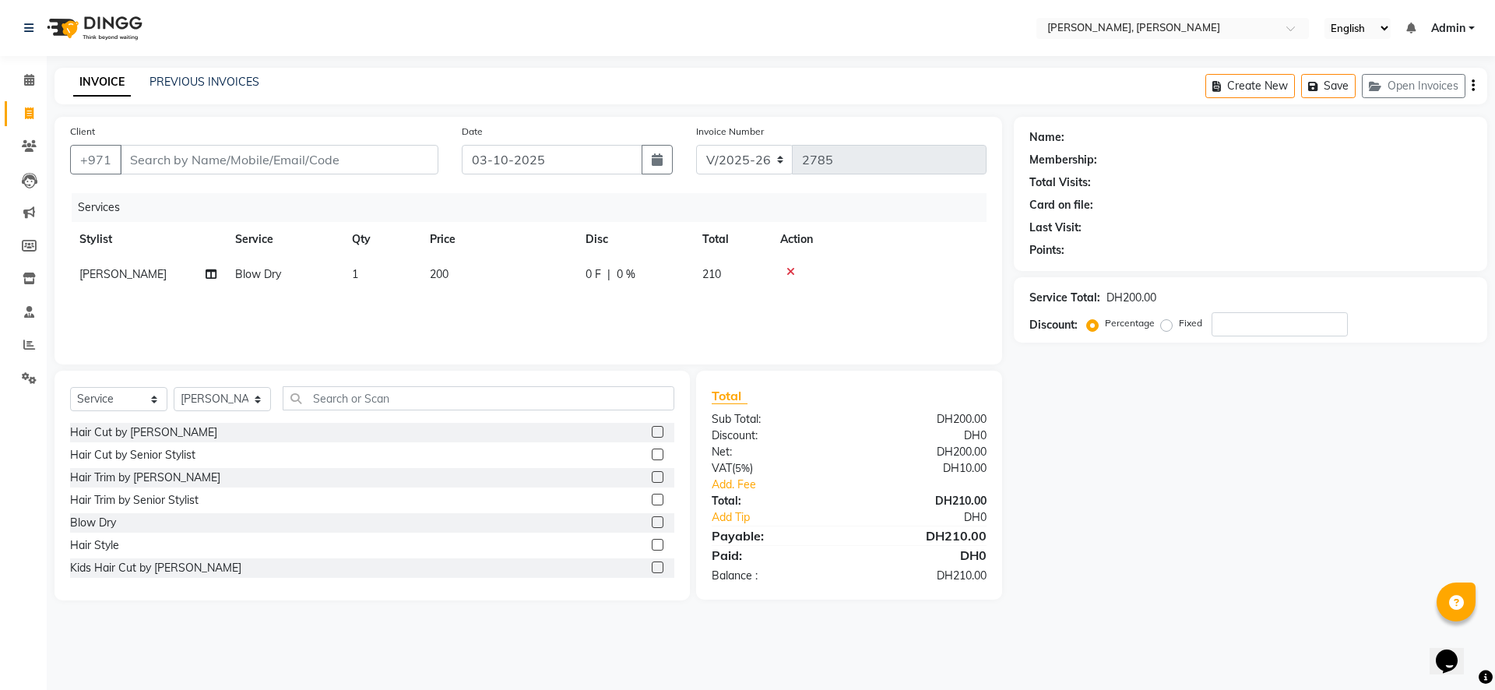
click at [1469, 24] on link "Admin" at bounding box center [1453, 28] width 44 height 16
click at [1471, 26] on link "Admin" at bounding box center [1453, 28] width 44 height 16
click at [1458, 26] on span "Admin" at bounding box center [1448, 28] width 34 height 16
click at [1474, 28] on link "Admin" at bounding box center [1453, 28] width 44 height 16
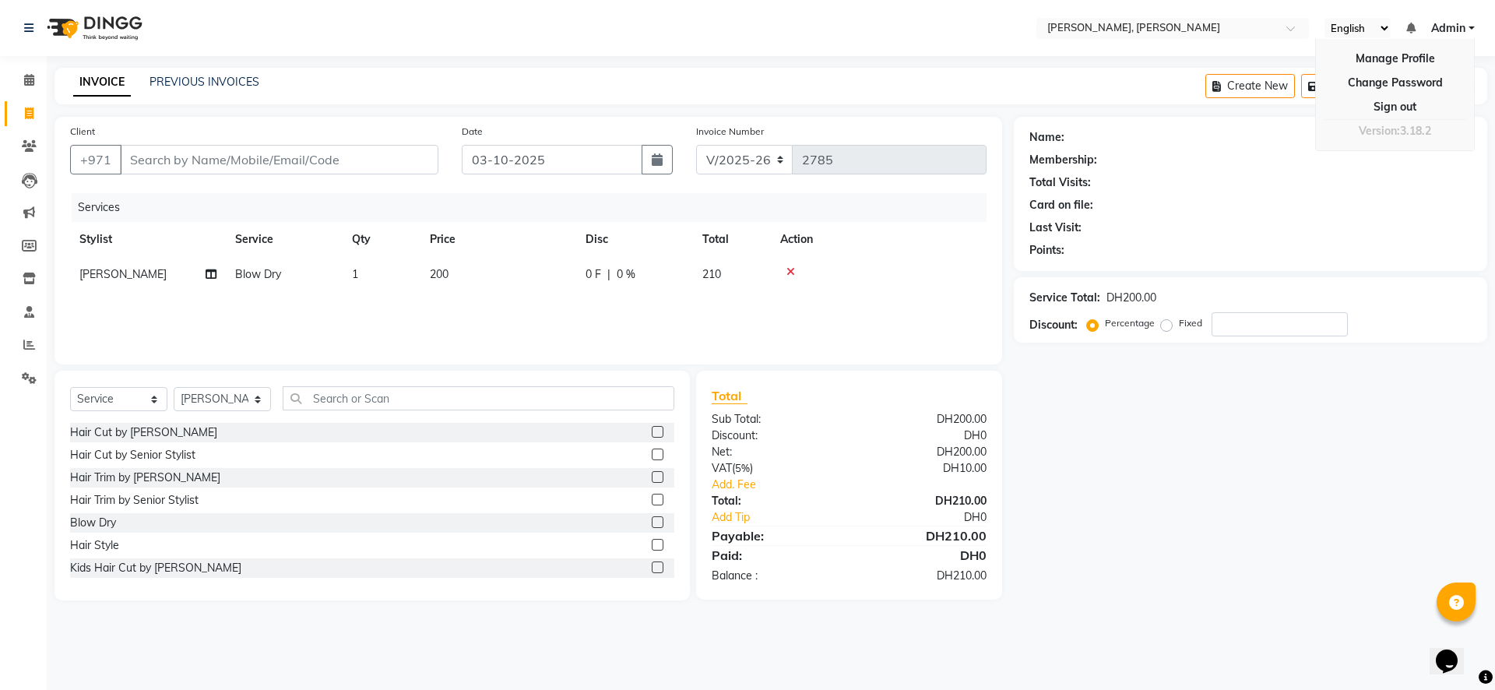
click at [1260, 206] on div "Card on file:" at bounding box center [1250, 205] width 442 height 16
click at [1469, 30] on link "Admin" at bounding box center [1453, 28] width 44 height 16
click at [1395, 112] on link "Sign out" at bounding box center [1395, 107] width 142 height 24
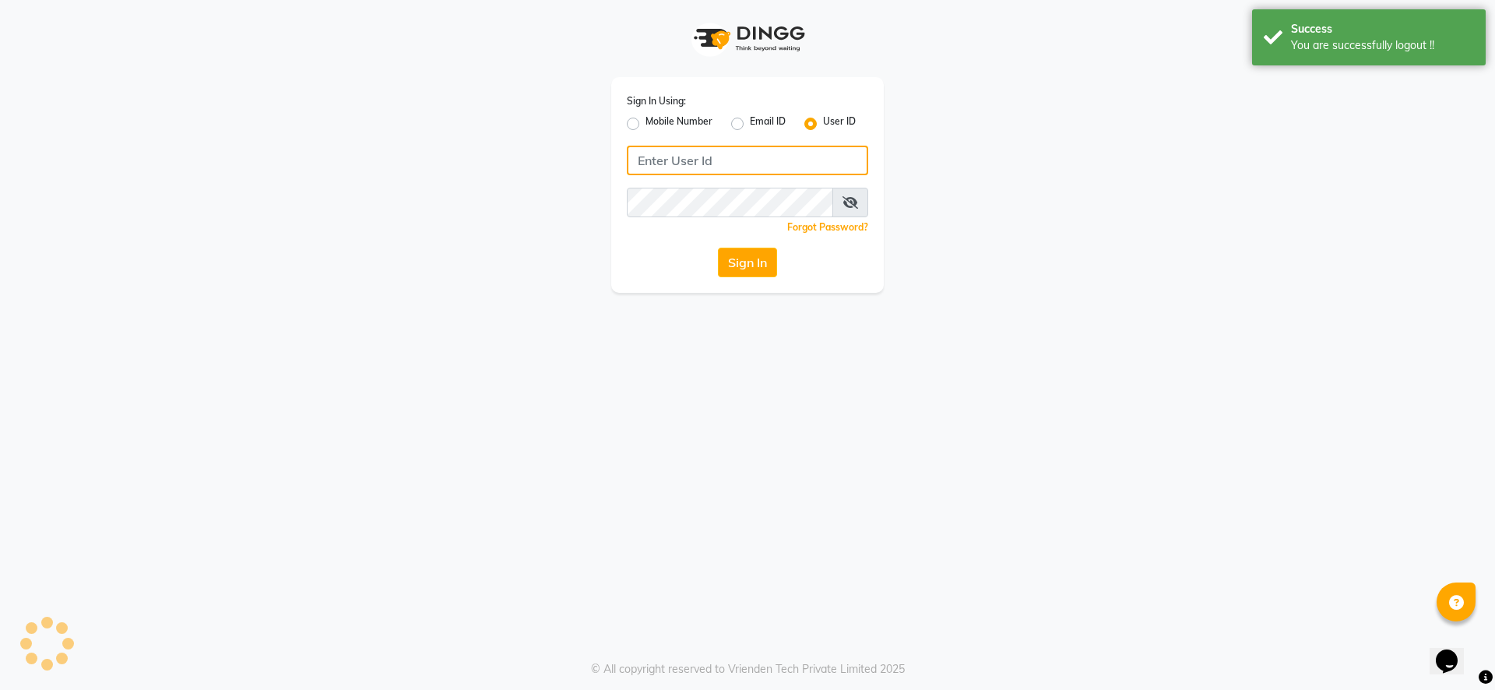
type input "[PERSON_NAME]"
click at [645, 123] on div "Mobile Number" at bounding box center [670, 123] width 86 height 19
click at [645, 122] on label "Mobile Number" at bounding box center [678, 123] width 67 height 19
click at [645, 122] on input "Mobile Number" at bounding box center [650, 119] width 10 height 10
radio input "true"
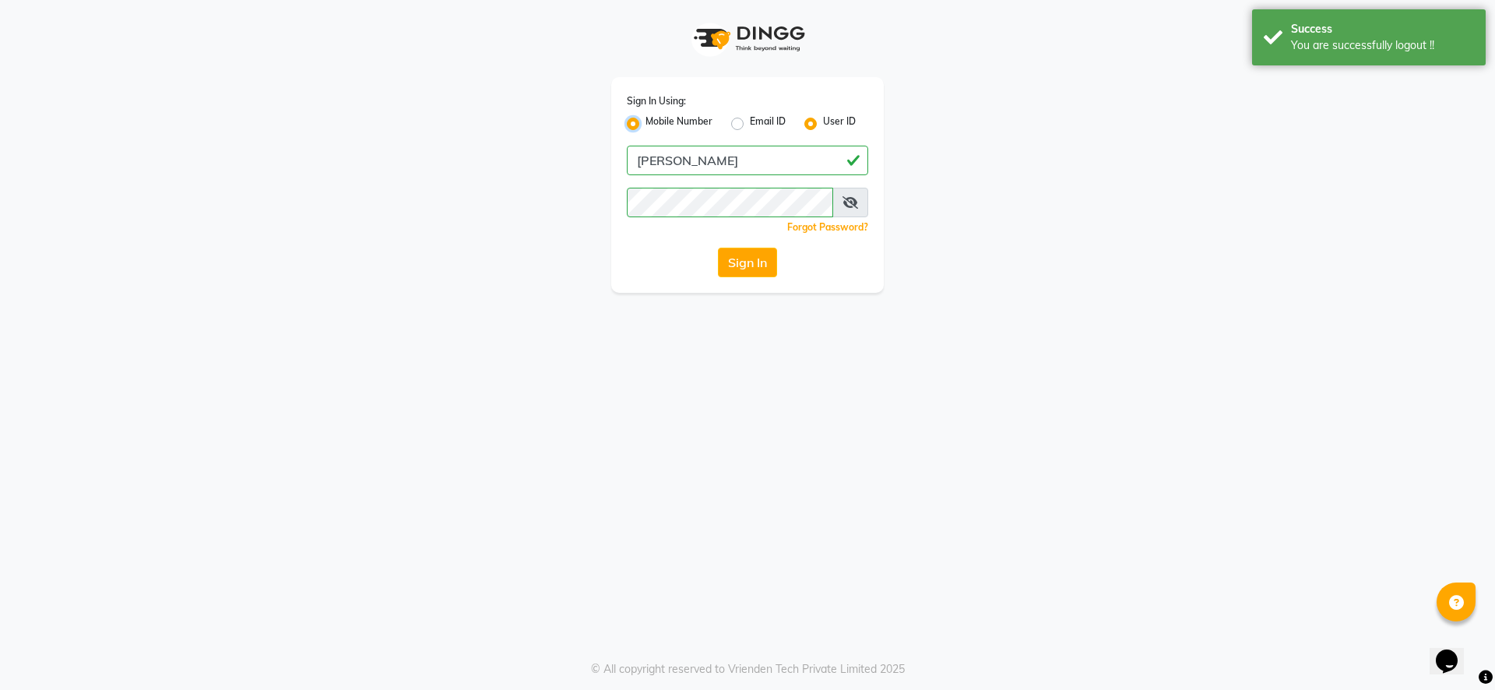
radio input "false"
click at [818, 118] on div "User ID" at bounding box center [829, 123] width 51 height 19
click at [823, 125] on label "User ID" at bounding box center [839, 123] width 33 height 19
click at [823, 125] on input "User ID" at bounding box center [828, 119] width 10 height 10
radio input "true"
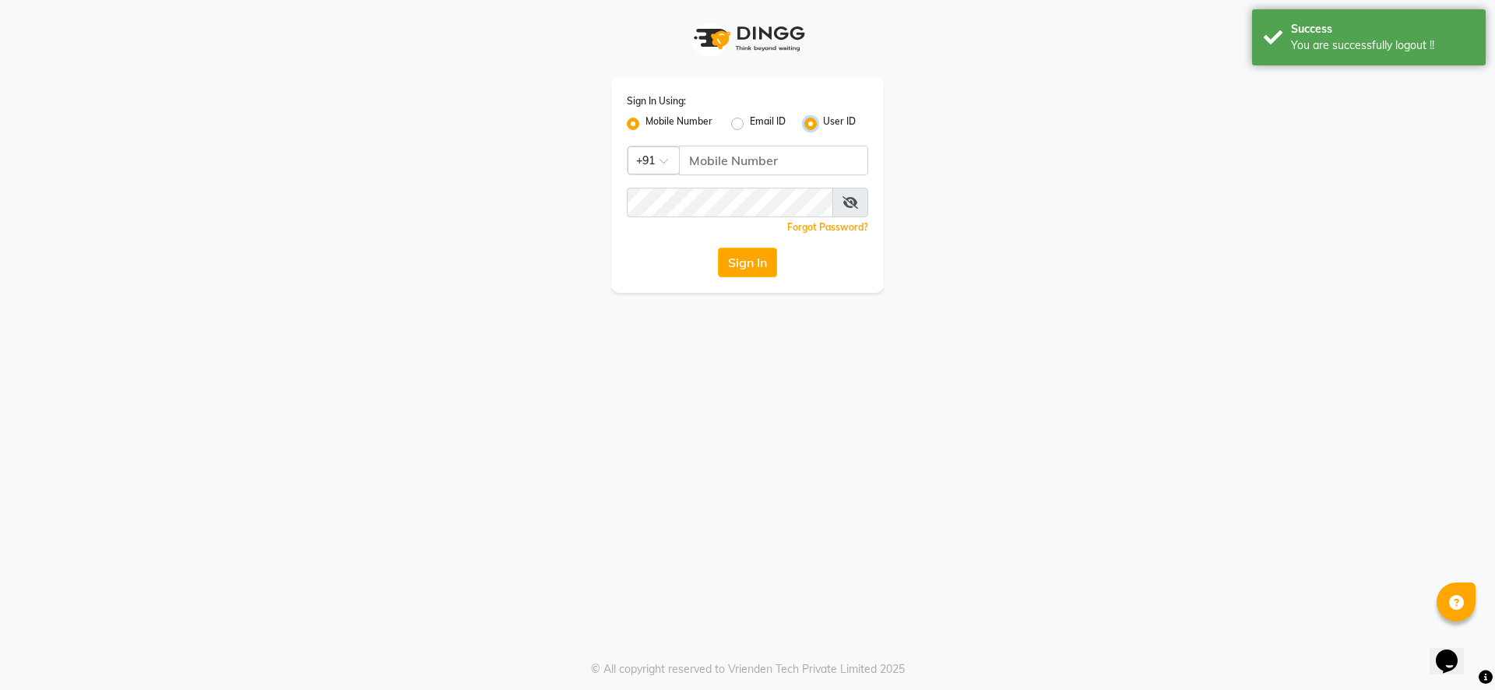
radio input "false"
click at [758, 153] on input "Username" at bounding box center [747, 161] width 241 height 30
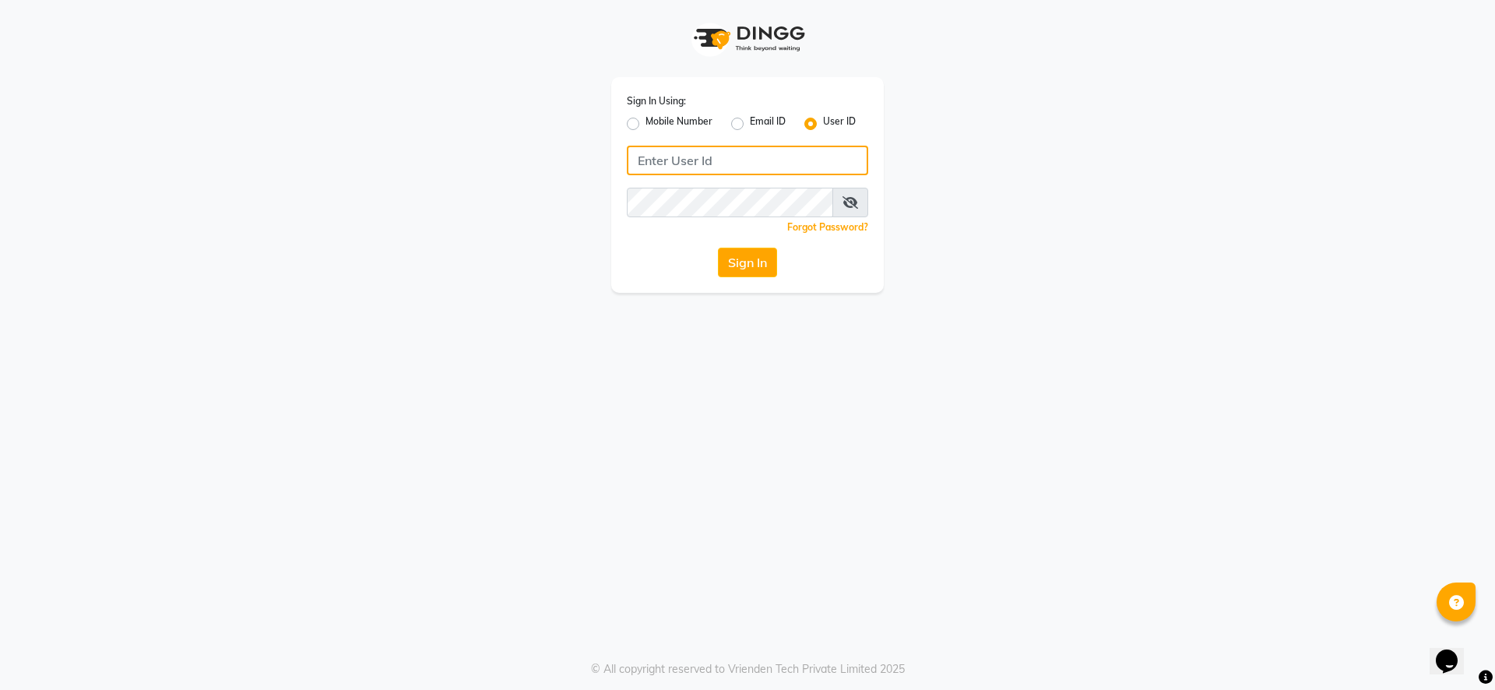
type input "569232369"
click at [761, 276] on button "Sign In" at bounding box center [747, 263] width 59 height 30
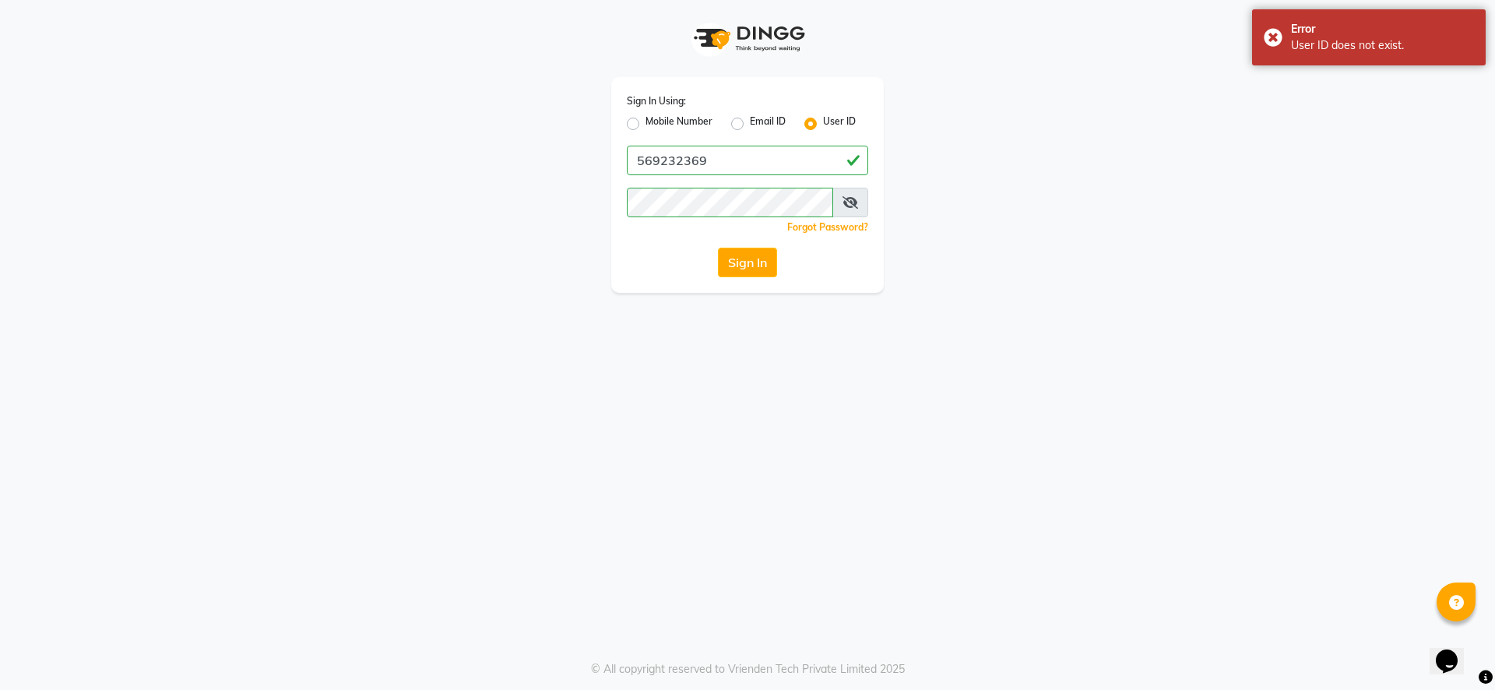
click at [645, 125] on label "Mobile Number" at bounding box center [678, 123] width 67 height 19
click at [645, 125] on input "Mobile Number" at bounding box center [650, 119] width 10 height 10
radio input "true"
radio input "false"
click at [722, 148] on input "Username" at bounding box center [773, 161] width 189 height 30
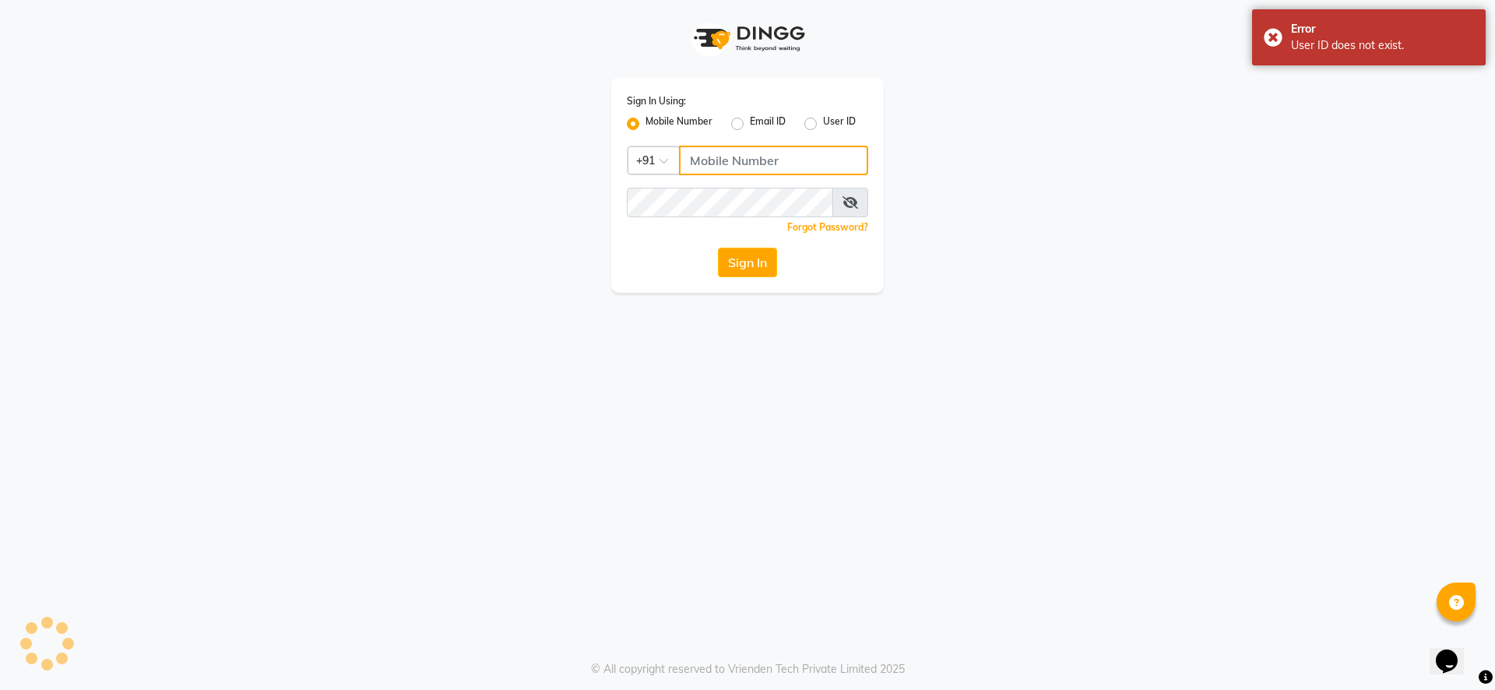
click at [715, 158] on input "Username" at bounding box center [773, 161] width 189 height 30
drag, startPoint x: 805, startPoint y: 165, endPoint x: 692, endPoint y: 153, distance: 113.6
click at [805, 165] on input "Username" at bounding box center [773, 161] width 189 height 30
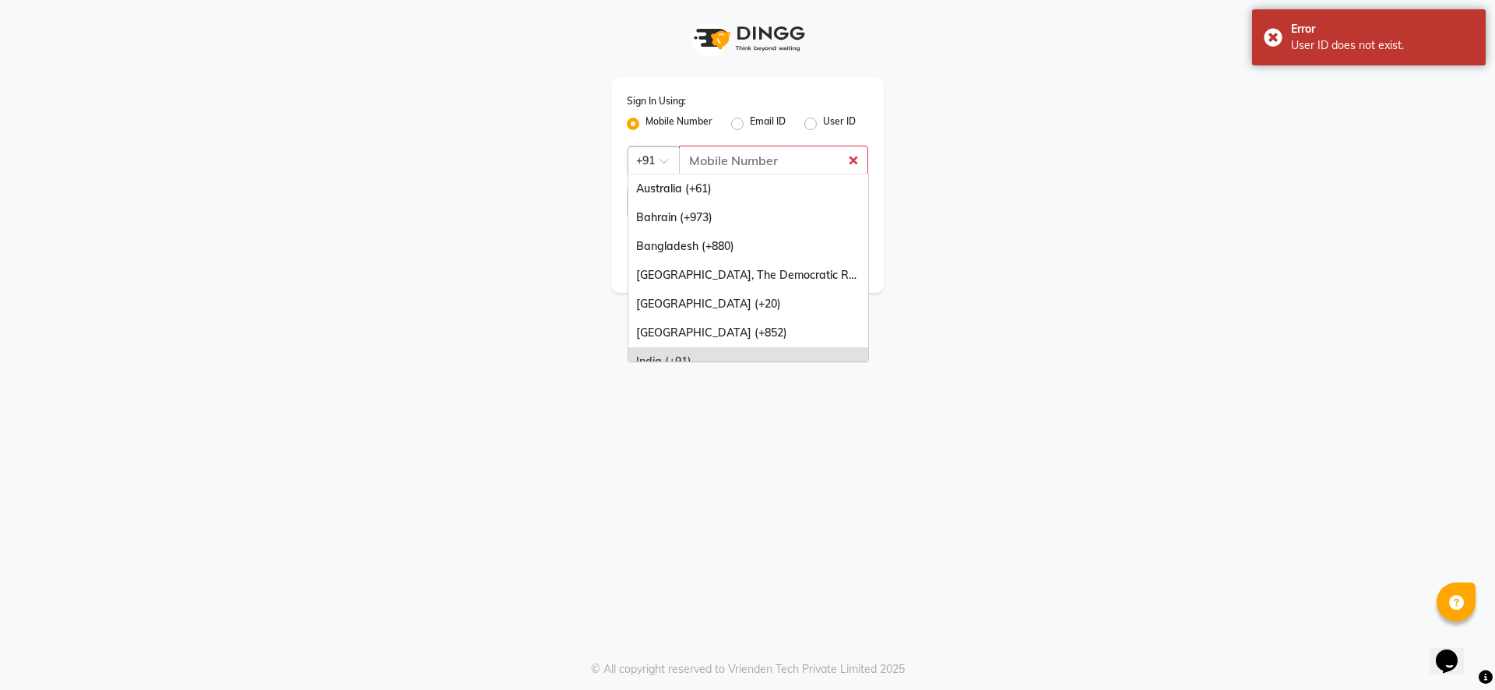
click at [664, 159] on span at bounding box center [669, 165] width 19 height 16
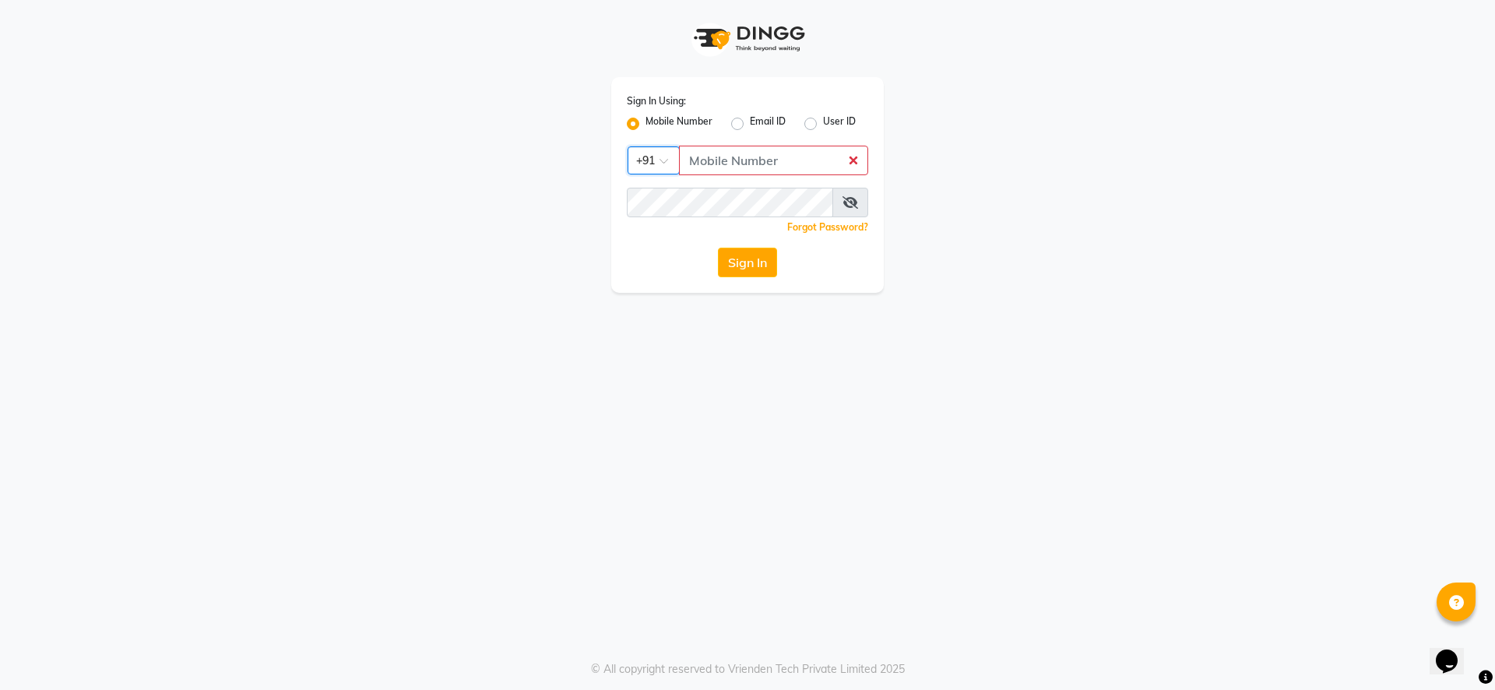
click at [664, 159] on span at bounding box center [669, 165] width 19 height 16
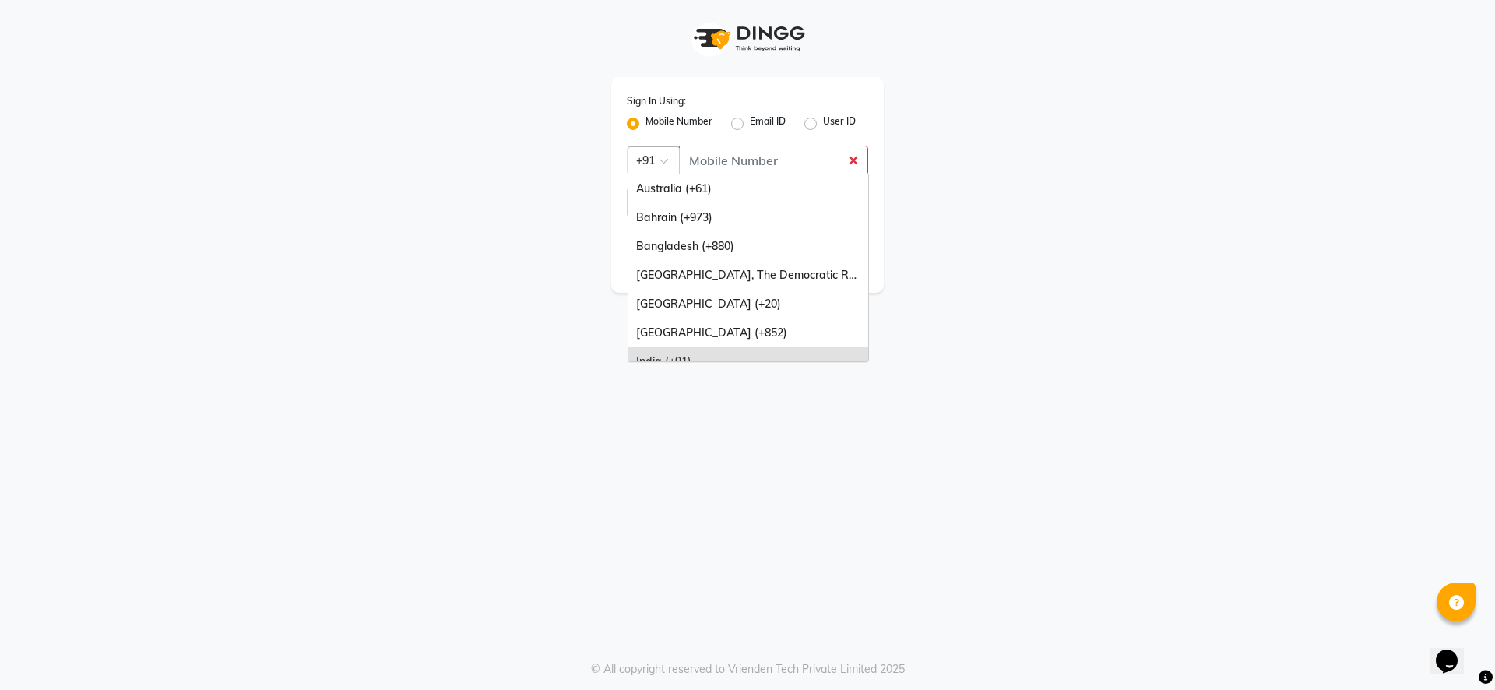
click at [661, 163] on span at bounding box center [669, 165] width 19 height 16
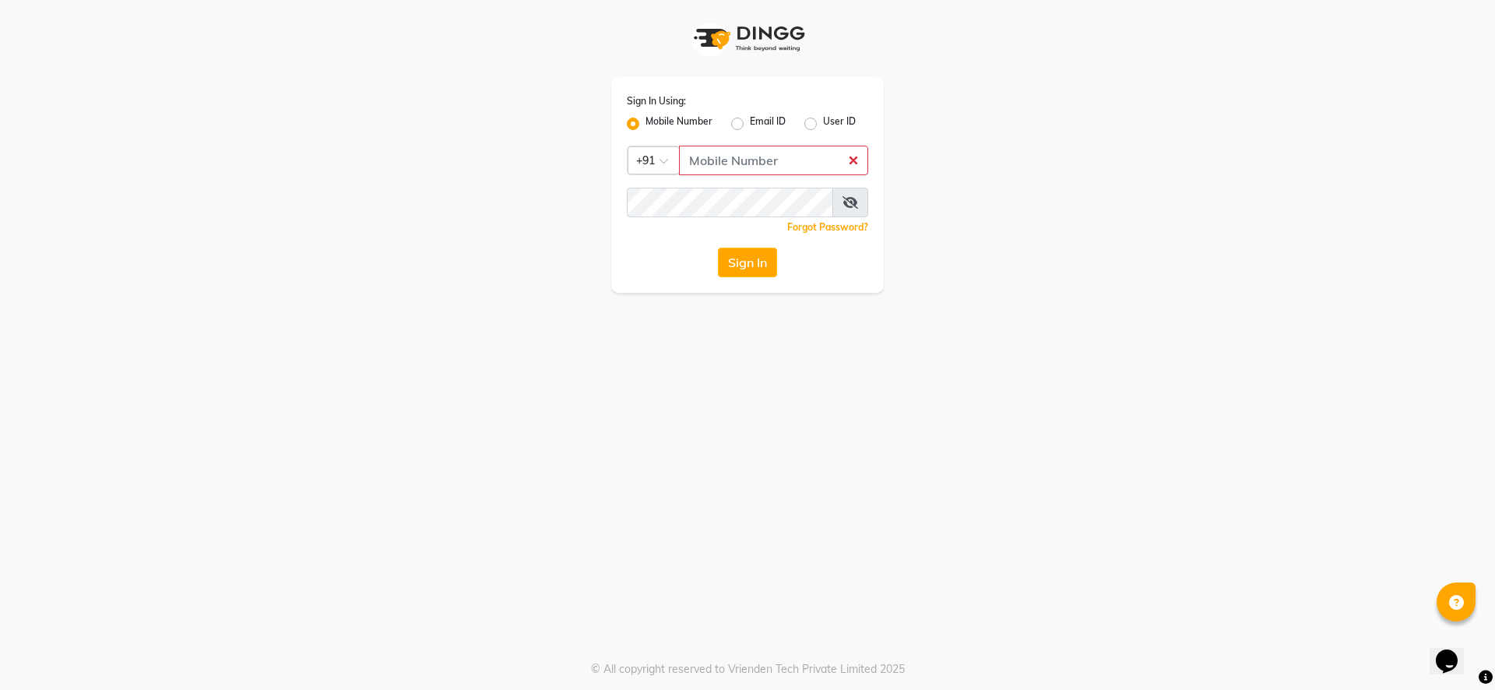
click at [1068, 172] on div "Sign In Using: Mobile Number Email ID User ID Country Code × +91 Remember me Fo…" at bounding box center [748, 146] width 888 height 293
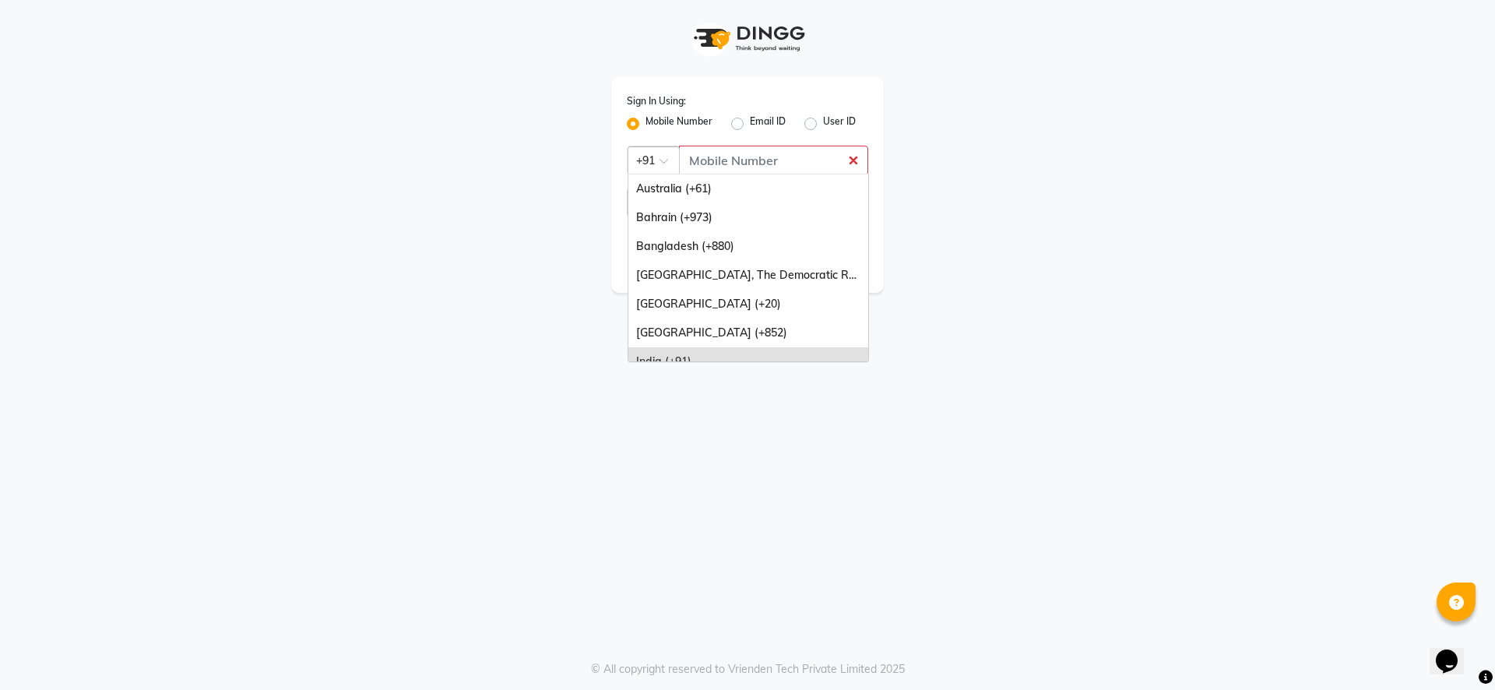
click at [661, 166] on span at bounding box center [669, 165] width 19 height 16
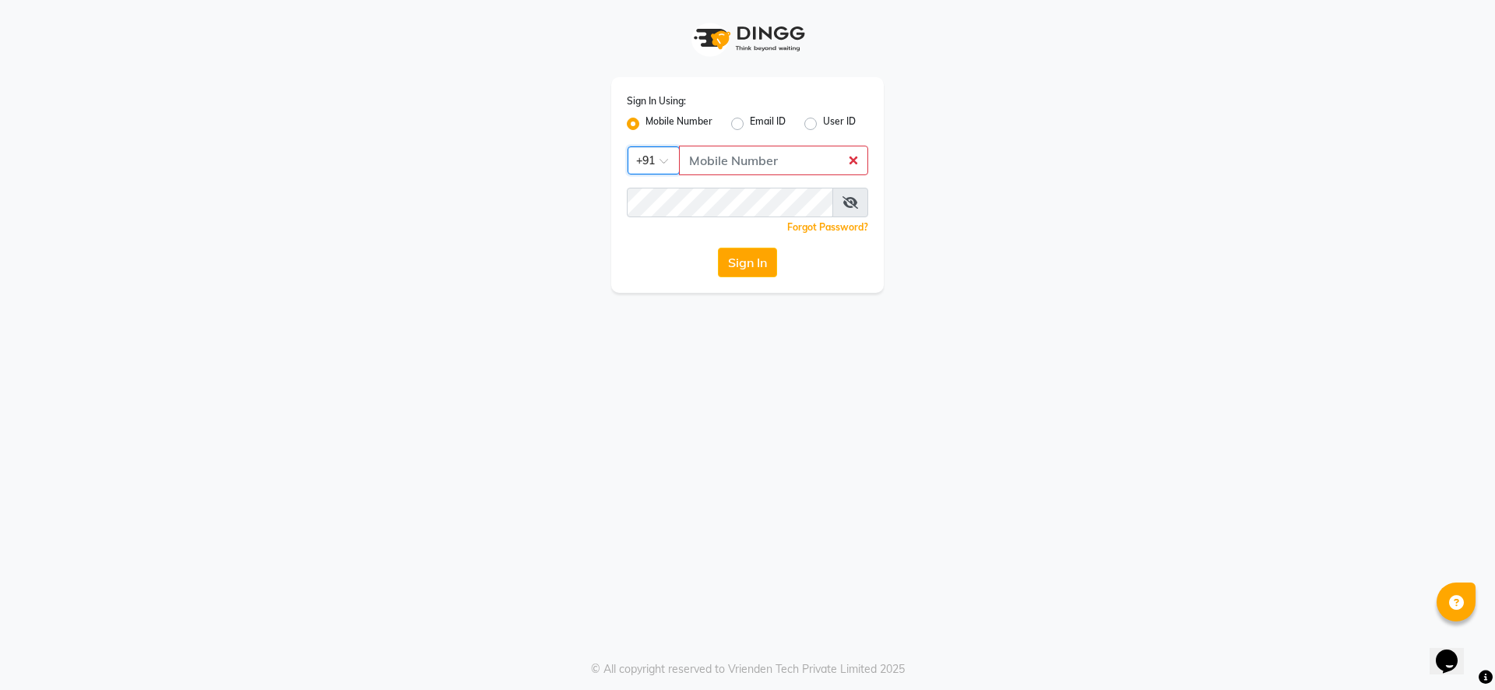
click at [663, 164] on span at bounding box center [669, 165] width 19 height 16
click at [1032, 127] on div "Sign In Using: Mobile Number Email ID User ID Country Code × +91 Remember me Fo…" at bounding box center [748, 146] width 888 height 293
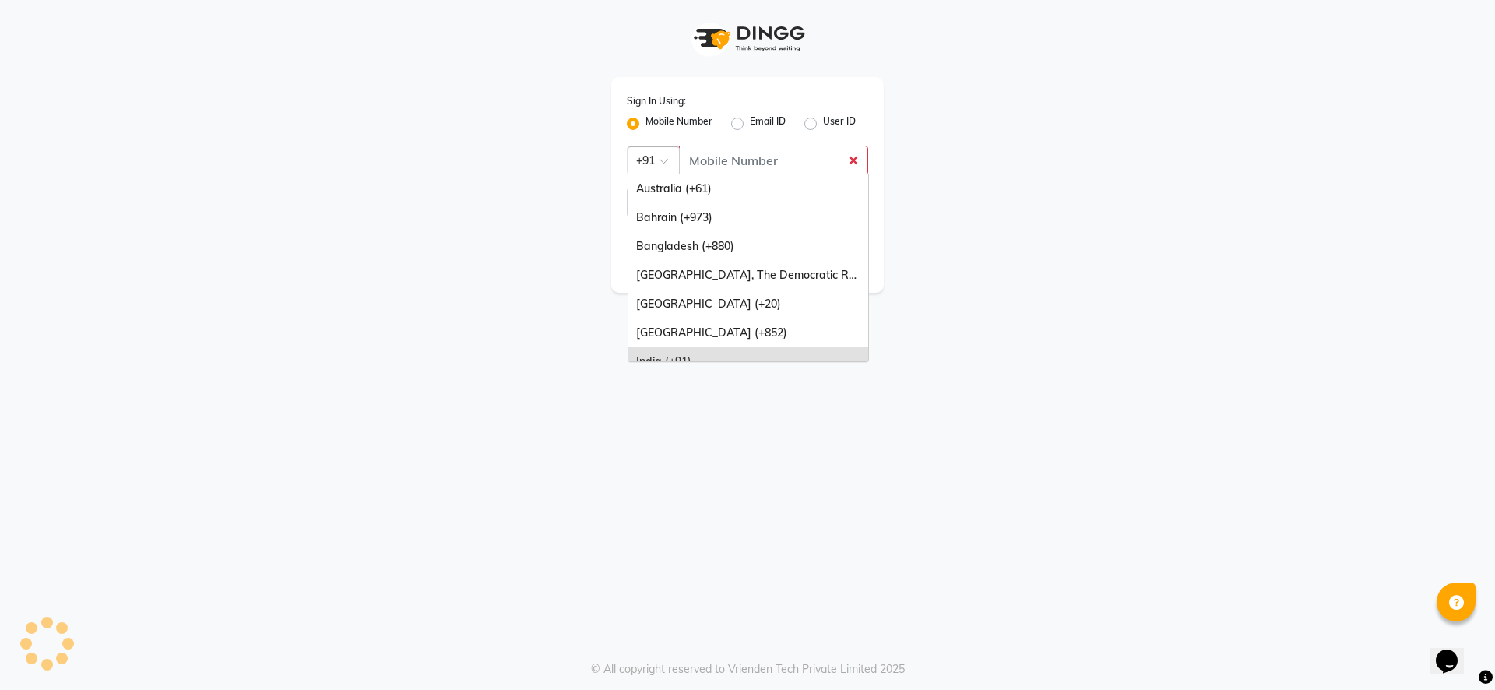
click at [663, 163] on span at bounding box center [669, 165] width 19 height 16
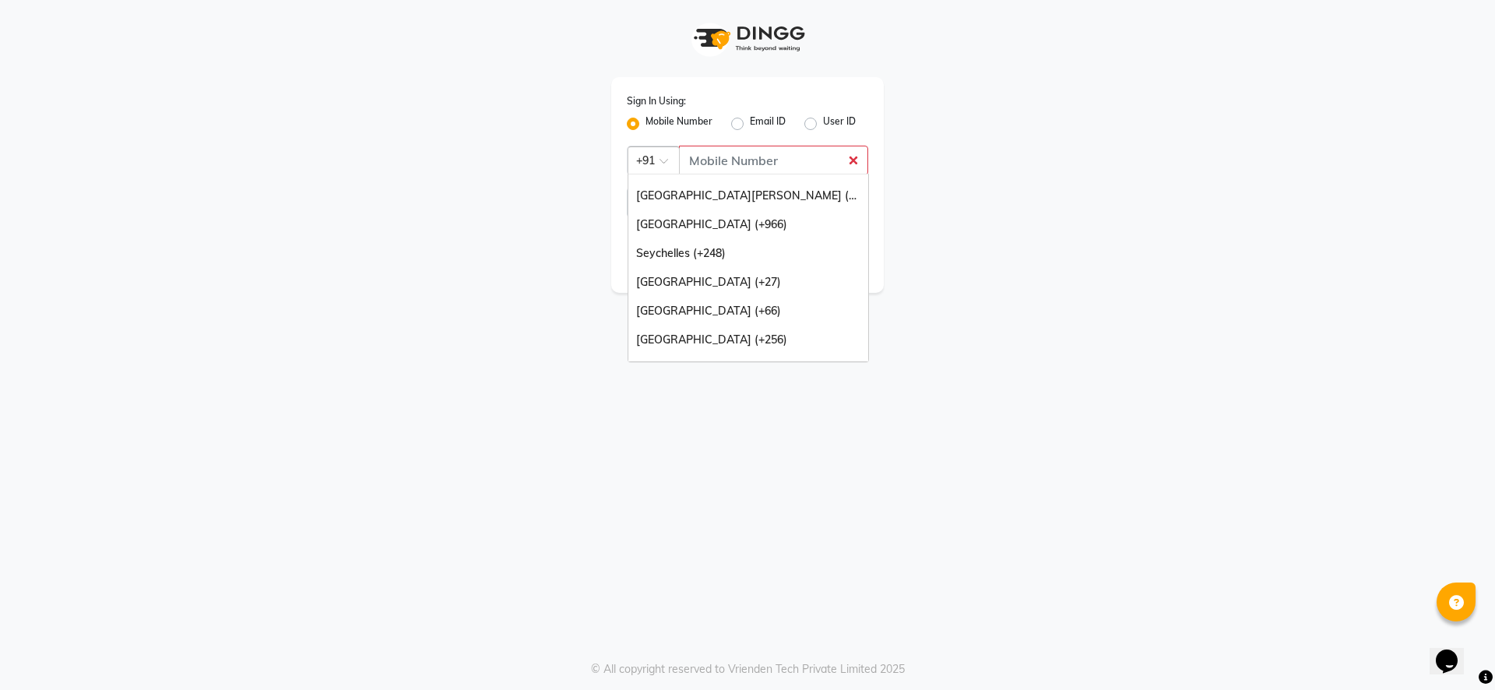
scroll to position [389, 0]
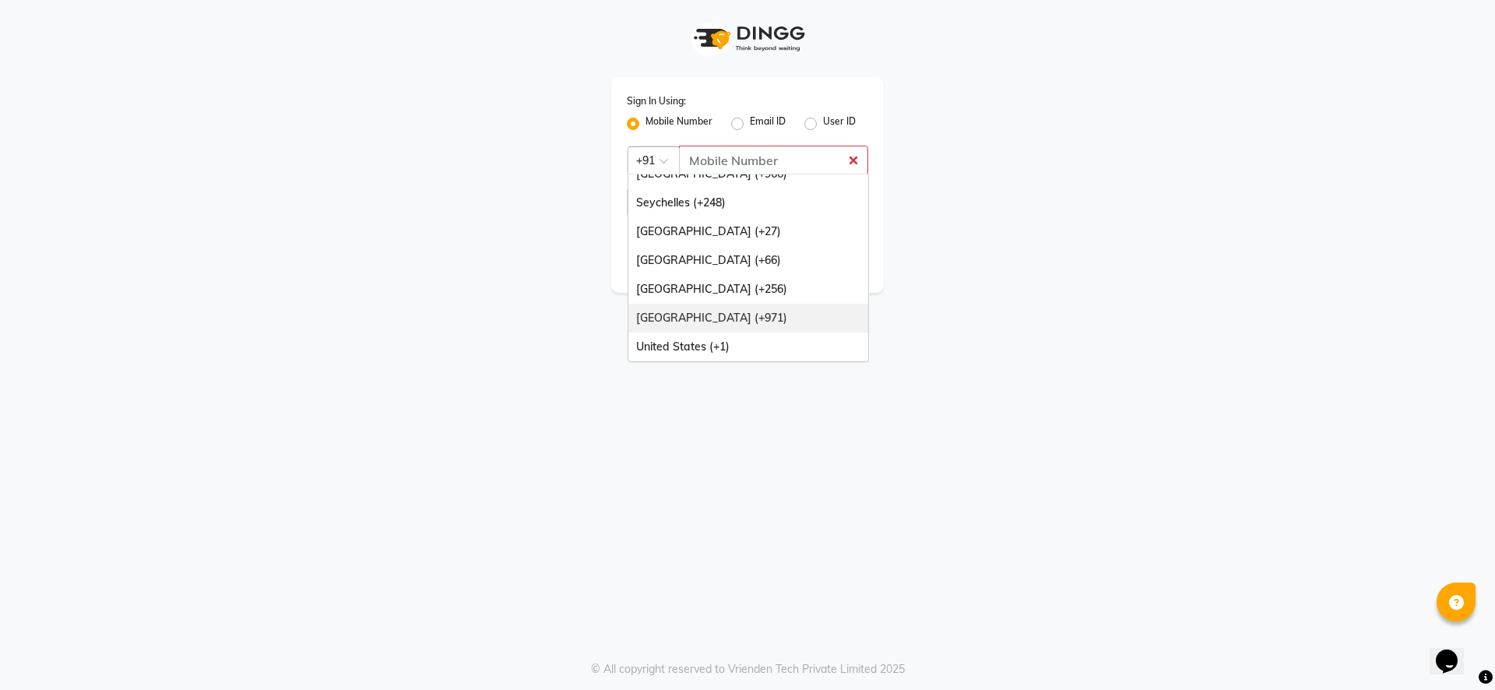
click at [797, 320] on div "[GEOGRAPHIC_DATA] (+971)" at bounding box center [748, 318] width 240 height 29
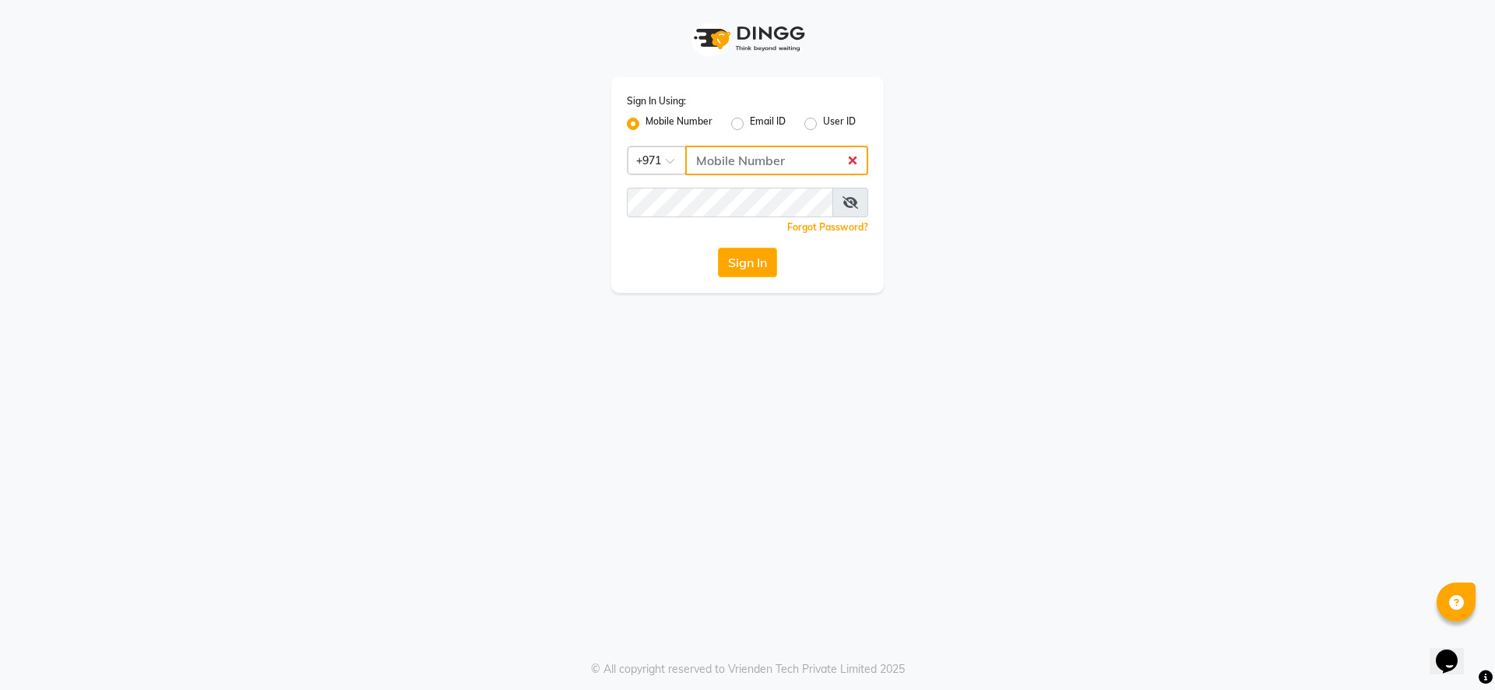
click at [769, 160] on input "Username" at bounding box center [776, 161] width 183 height 30
type input "569232369"
click at [745, 274] on button "Sign In" at bounding box center [747, 263] width 59 height 30
